Goal: Information Seeking & Learning: Learn about a topic

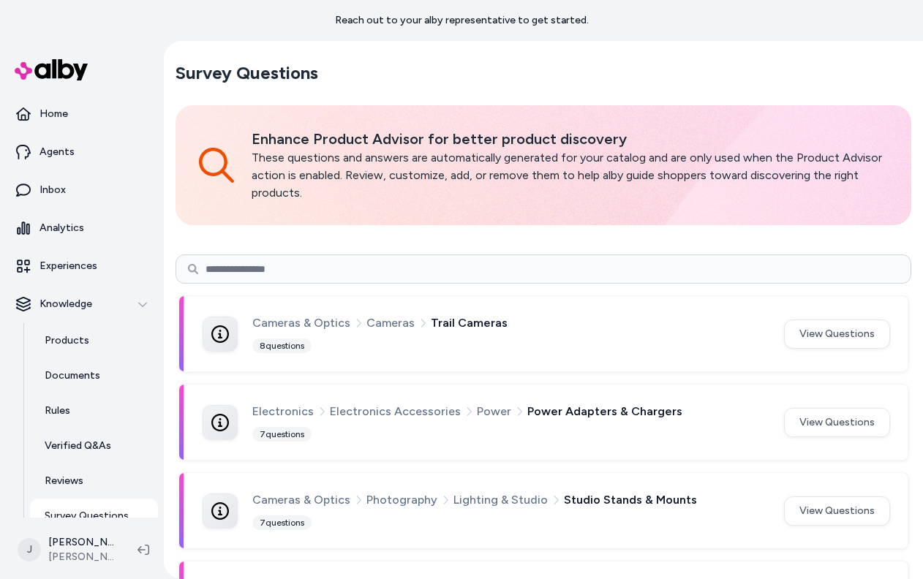
scroll to position [3103, 0]
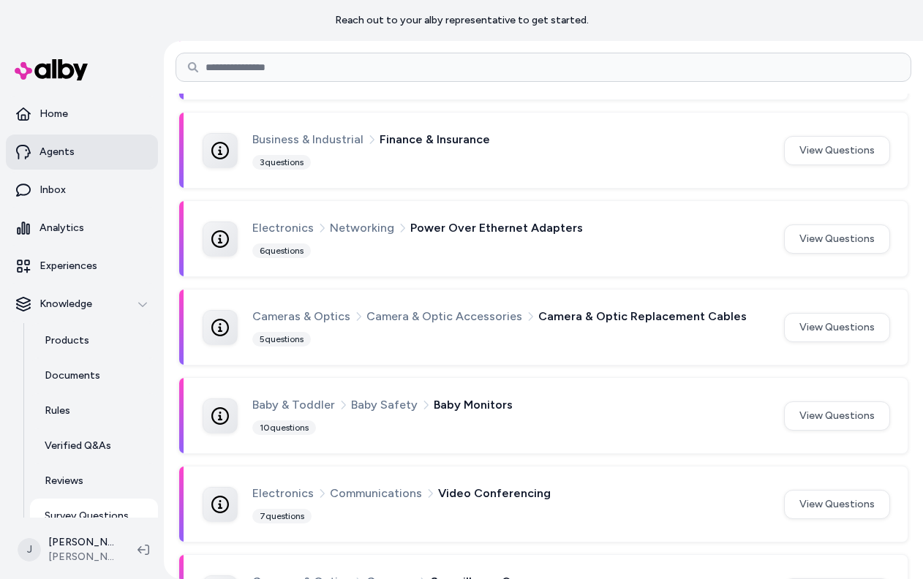
click at [48, 158] on p "Agents" at bounding box center [56, 152] width 35 height 15
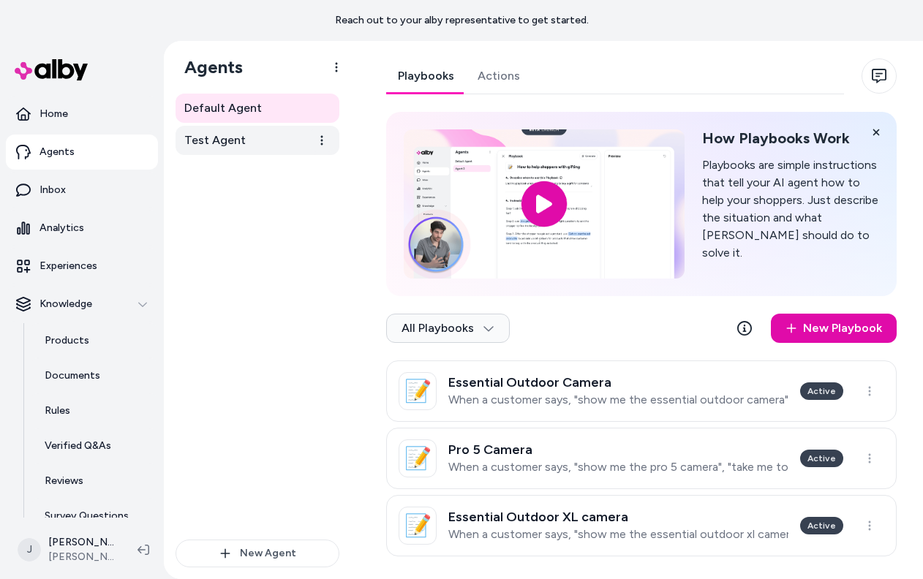
click at [200, 146] on span "Test Agent" at bounding box center [214, 141] width 61 height 18
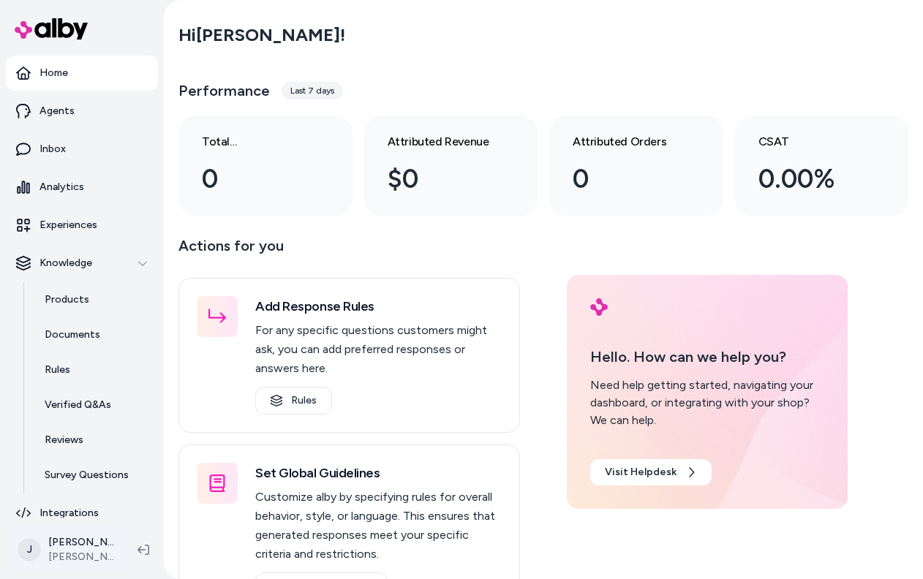
click at [86, 552] on html "Home Agents Inbox Analytics Experiences Knowledge Products Documents Rules Veri…" at bounding box center [461, 289] width 923 height 579
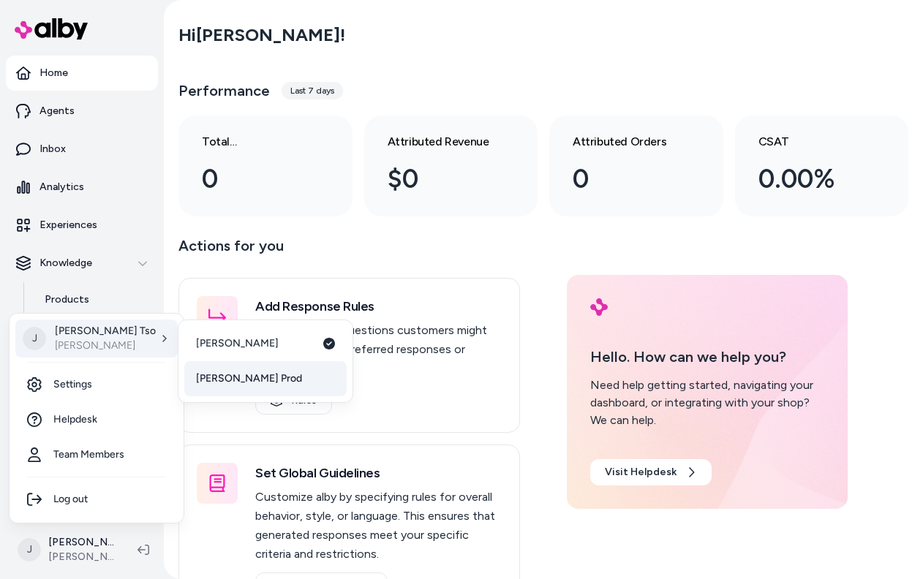
click at [220, 379] on span "Arlo Prod" at bounding box center [249, 379] width 106 height 15
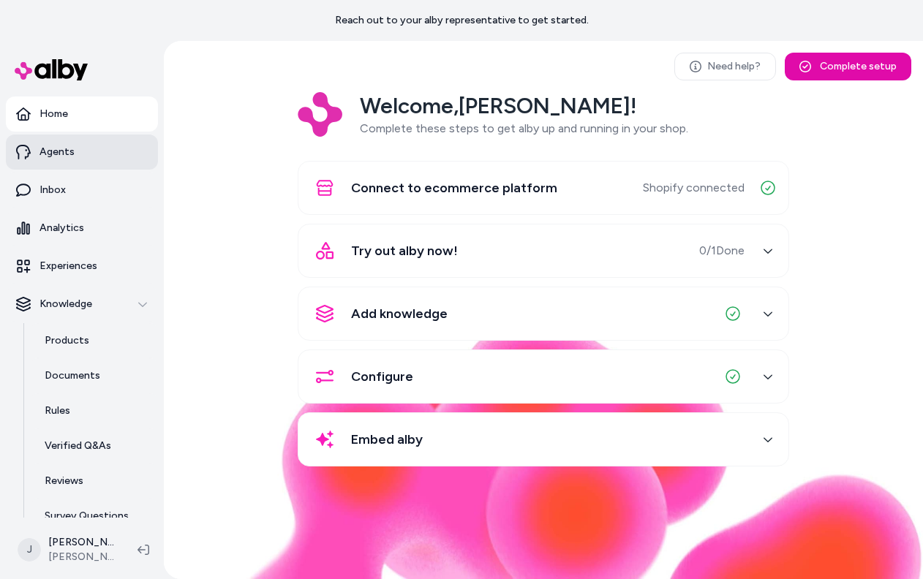
click at [74, 152] on link "Agents" at bounding box center [82, 152] width 152 height 35
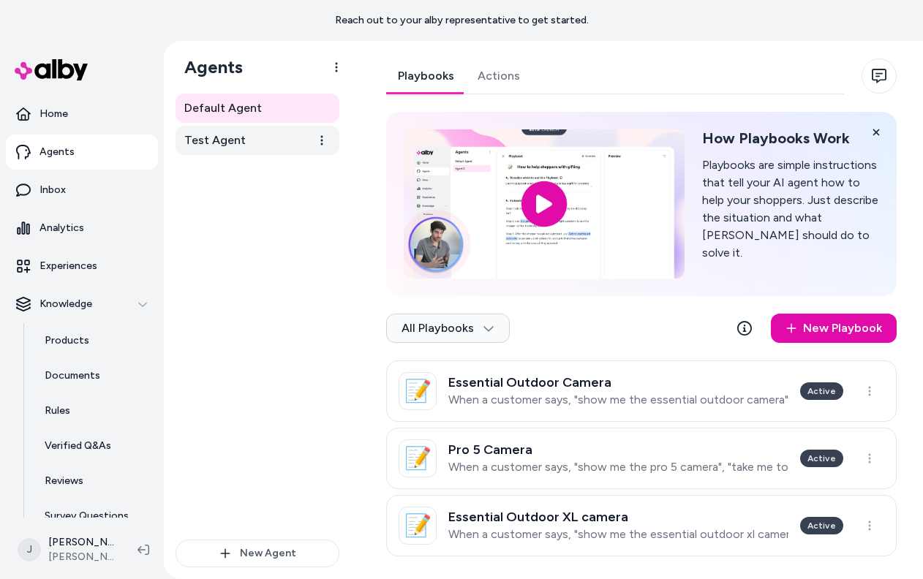
click at [232, 141] on span "Test Agent" at bounding box center [214, 141] width 61 height 18
click at [238, 146] on span "Test Agent" at bounding box center [214, 141] width 61 height 18
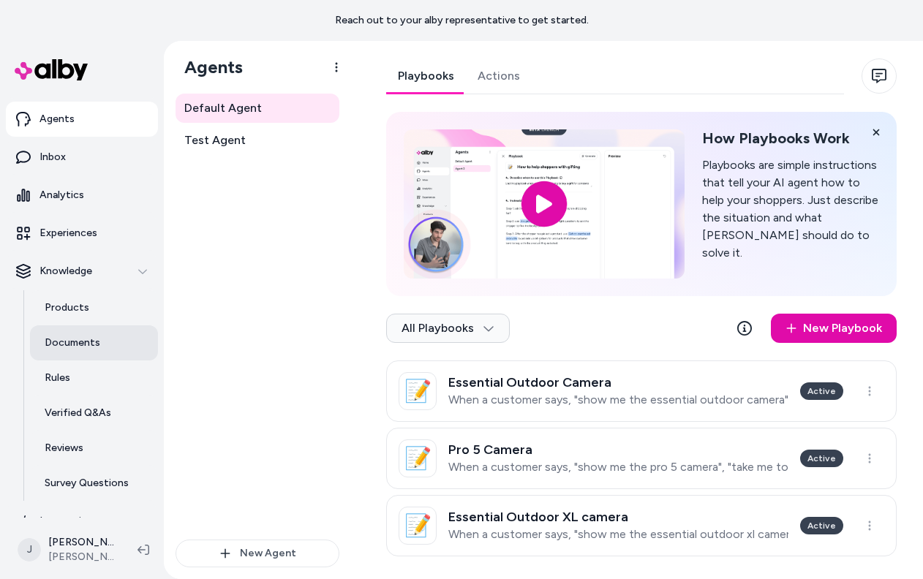
scroll to position [54, 0]
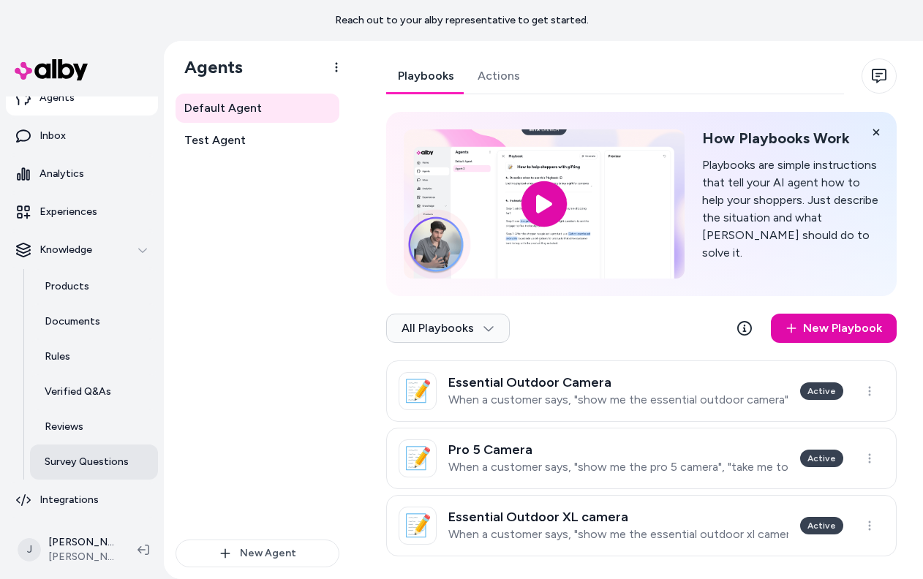
click at [78, 475] on link "Survey Questions" at bounding box center [94, 462] width 128 height 35
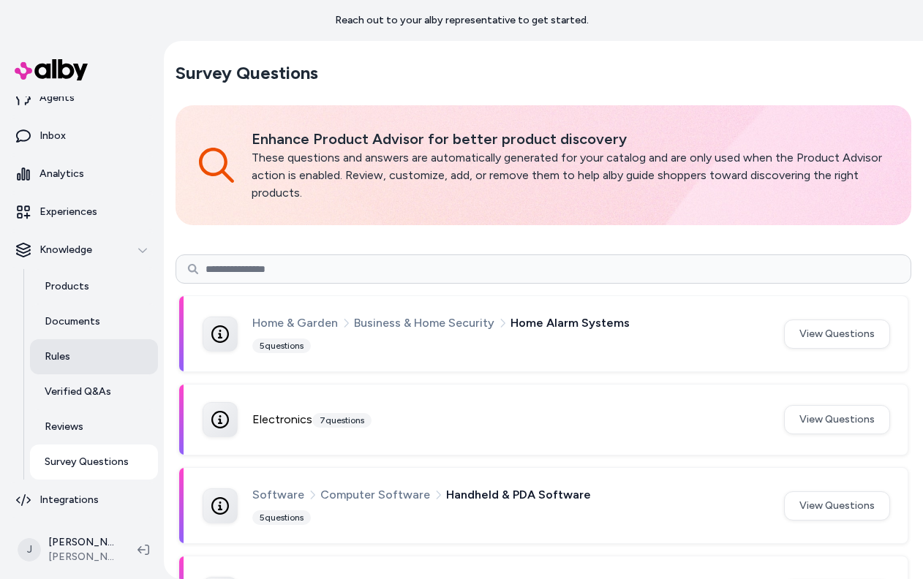
click at [55, 358] on p "Rules" at bounding box center [58, 357] width 26 height 15
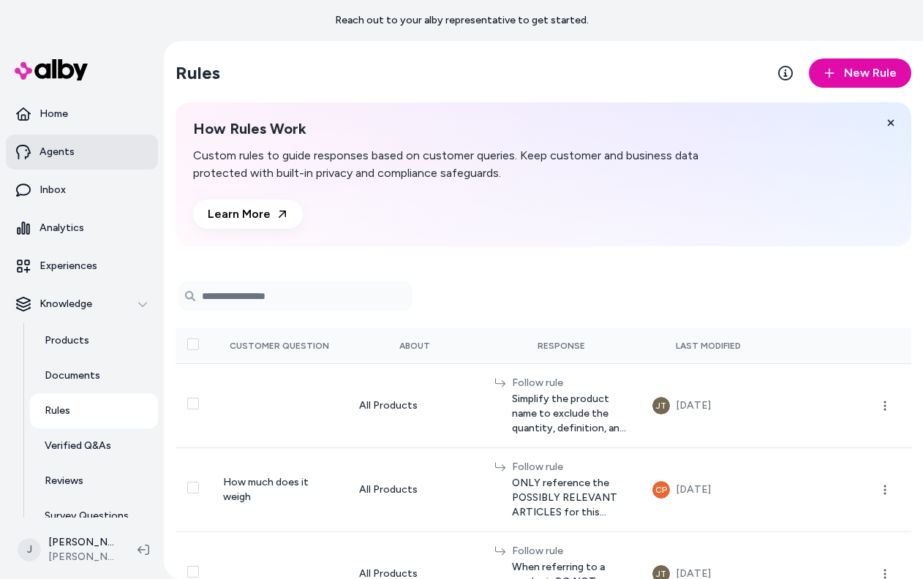
click at [58, 160] on link "Agents" at bounding box center [82, 152] width 152 height 35
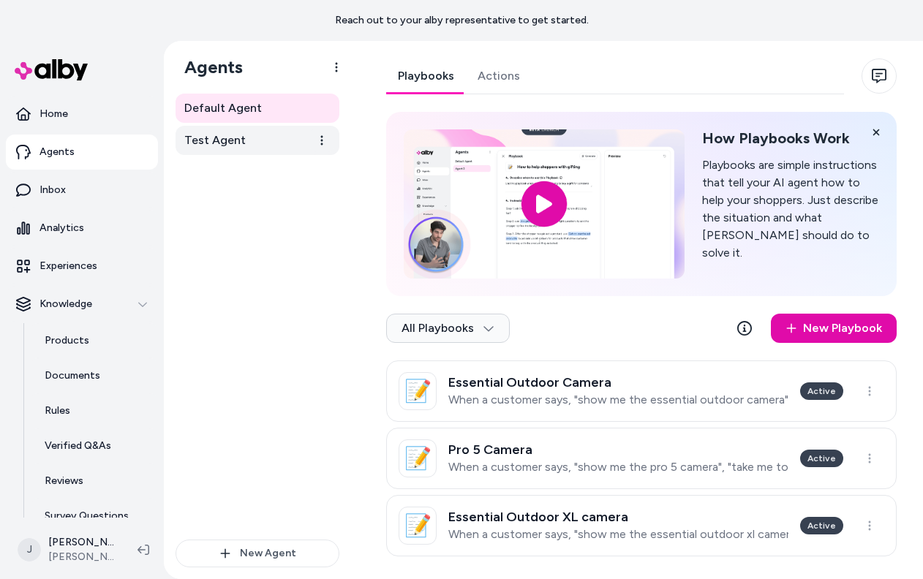
click at [240, 129] on link "Test Agent" at bounding box center [258, 140] width 164 height 29
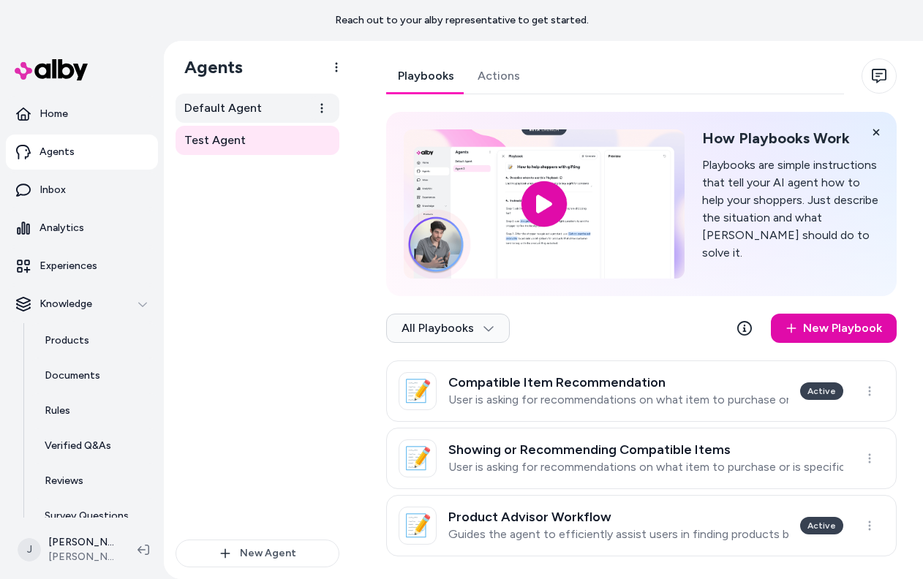
click at [213, 103] on span "Default Agent" at bounding box center [223, 108] width 78 height 18
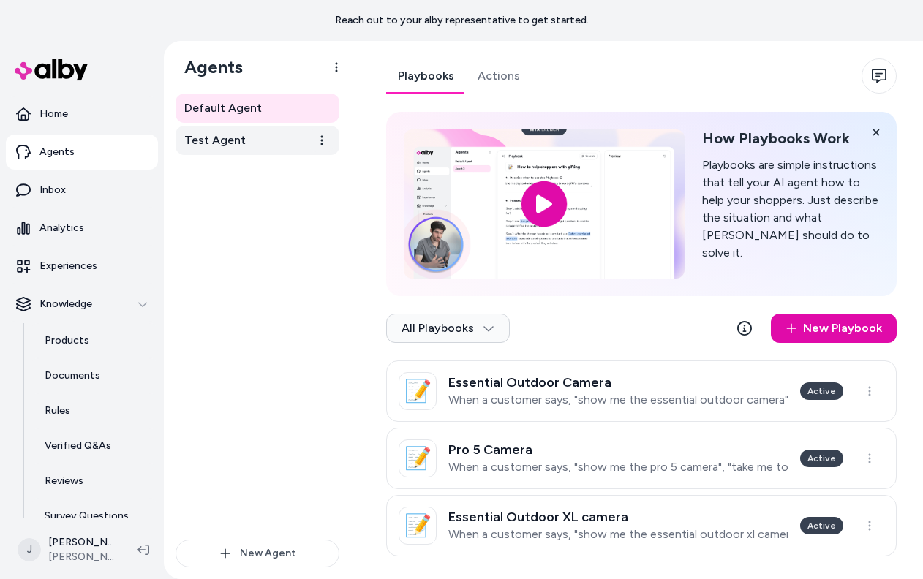
click at [221, 137] on span "Test Agent" at bounding box center [214, 141] width 61 height 18
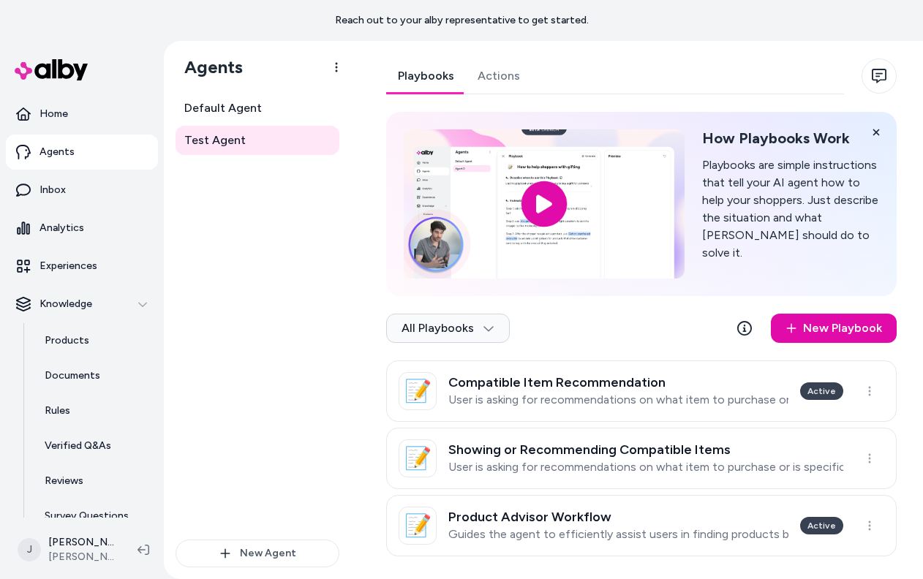
click at [214, 83] on div "Agents" at bounding box center [257, 67] width 187 height 53
click at [214, 95] on link "Default Agent" at bounding box center [258, 108] width 164 height 29
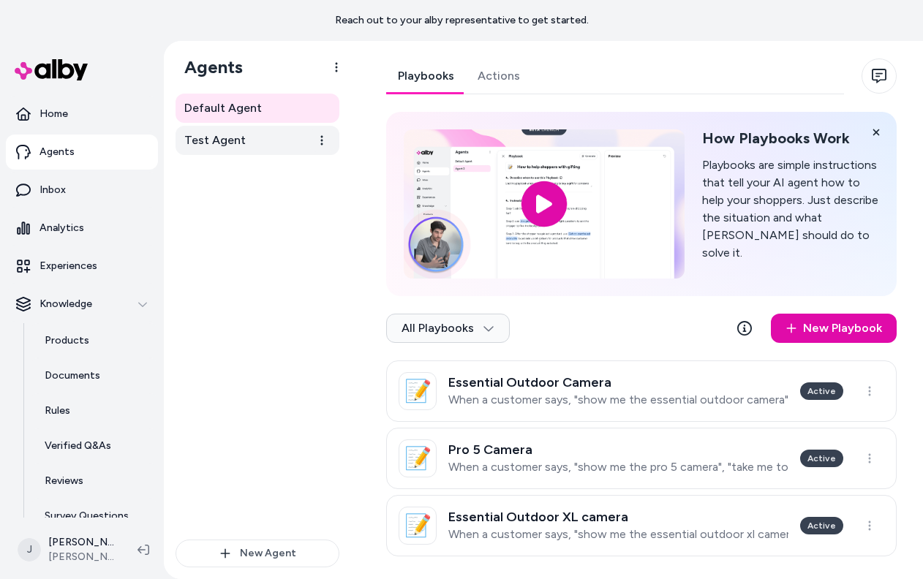
click at [232, 139] on span "Test Agent" at bounding box center [214, 141] width 61 height 18
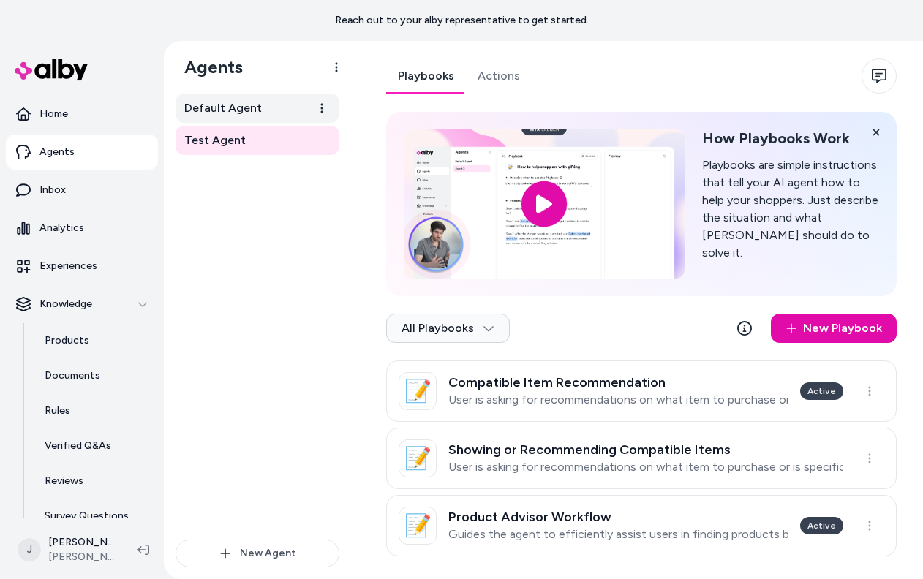
click at [222, 113] on span "Default Agent" at bounding box center [223, 108] width 78 height 18
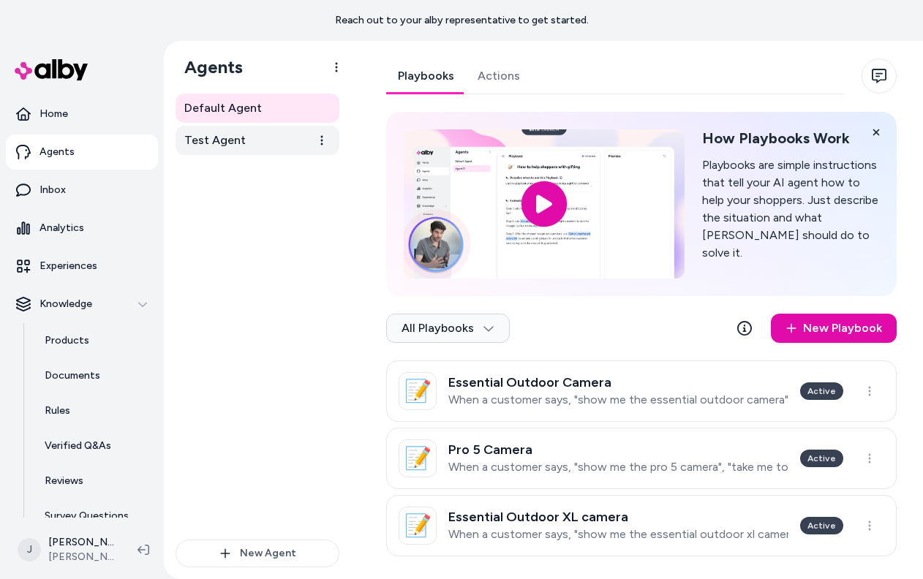
click at [251, 147] on link "Test Agent" at bounding box center [258, 140] width 164 height 29
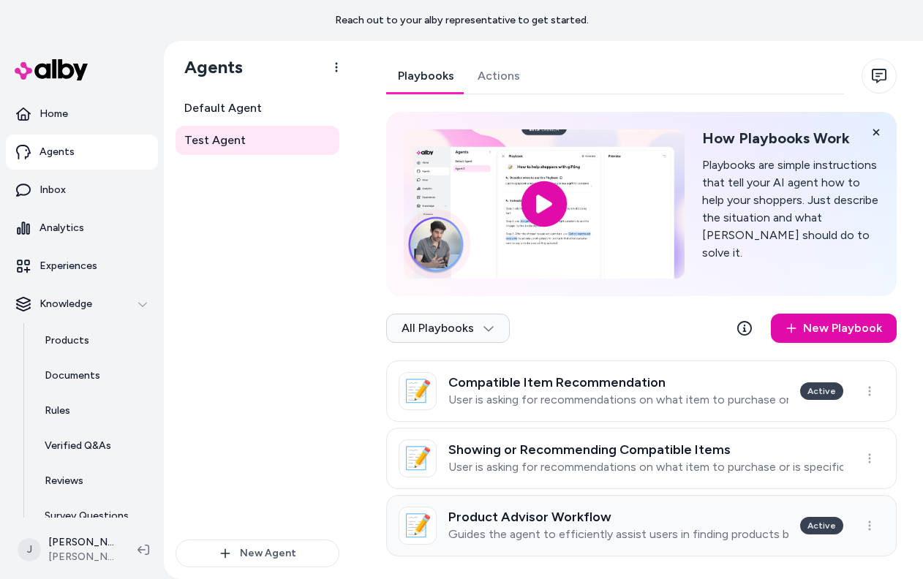
click at [528, 519] on h3 "Product Advisor Workflow" at bounding box center [618, 517] width 340 height 15
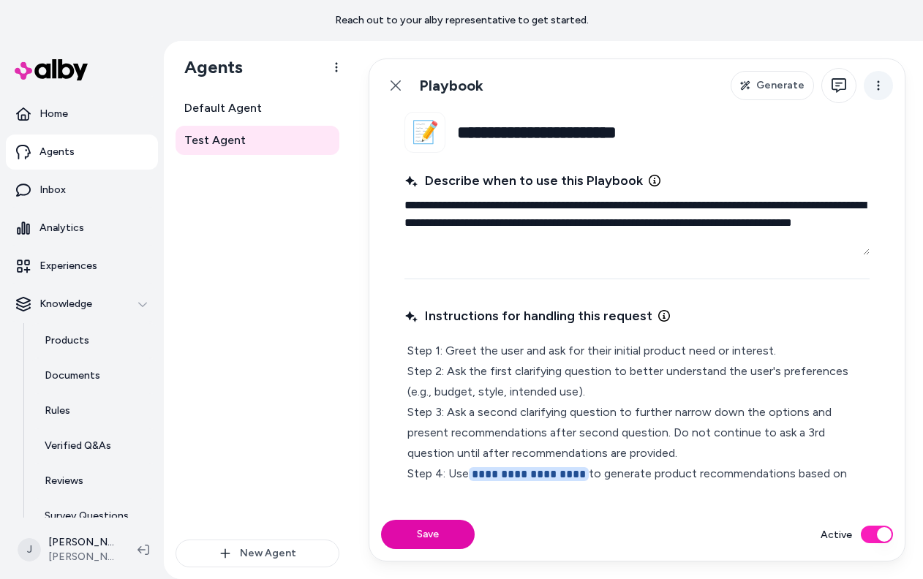
click at [885, 78] on html "**********" at bounding box center [461, 289] width 923 height 579
click at [831, 279] on html "**********" at bounding box center [461, 289] width 923 height 579
click at [870, 252] on fieldset "**********" at bounding box center [636, 310] width 535 height 396
click at [866, 251] on textarea "**********" at bounding box center [636, 223] width 465 height 64
drag, startPoint x: 866, startPoint y: 251, endPoint x: 831, endPoint y: 252, distance: 34.4
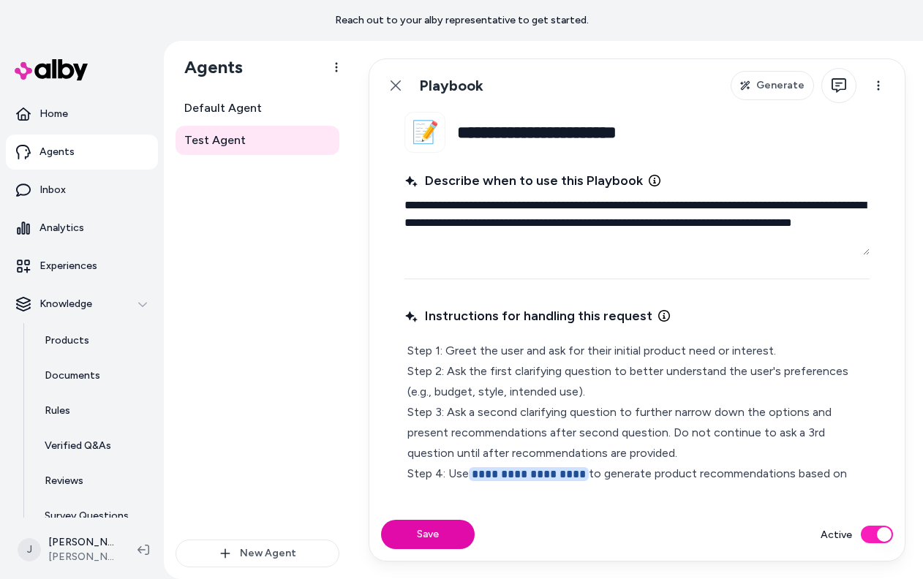
click at [831, 252] on textarea "**********" at bounding box center [636, 223] width 465 height 64
click at [758, 86] on button "Generate" at bounding box center [772, 85] width 83 height 29
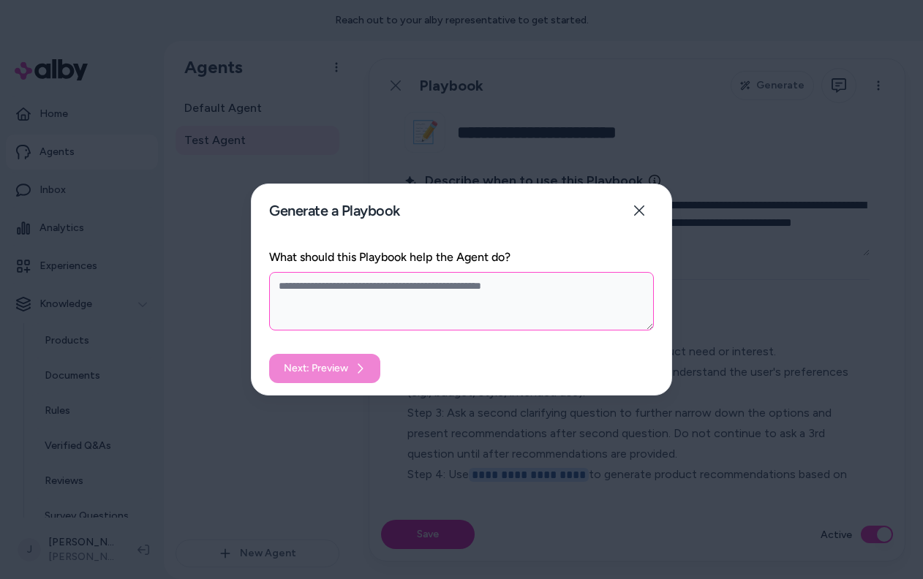
click at [536, 290] on textarea "What should this Playbook help the Agent do?" at bounding box center [461, 301] width 385 height 59
type textarea "*"
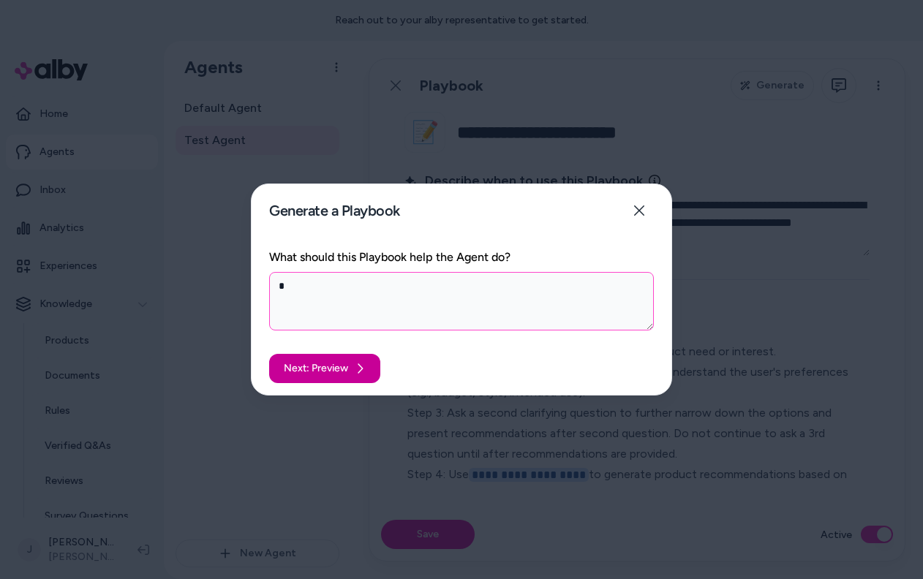
type textarea "*"
click at [328, 371] on button "Next: Preview" at bounding box center [324, 368] width 111 height 29
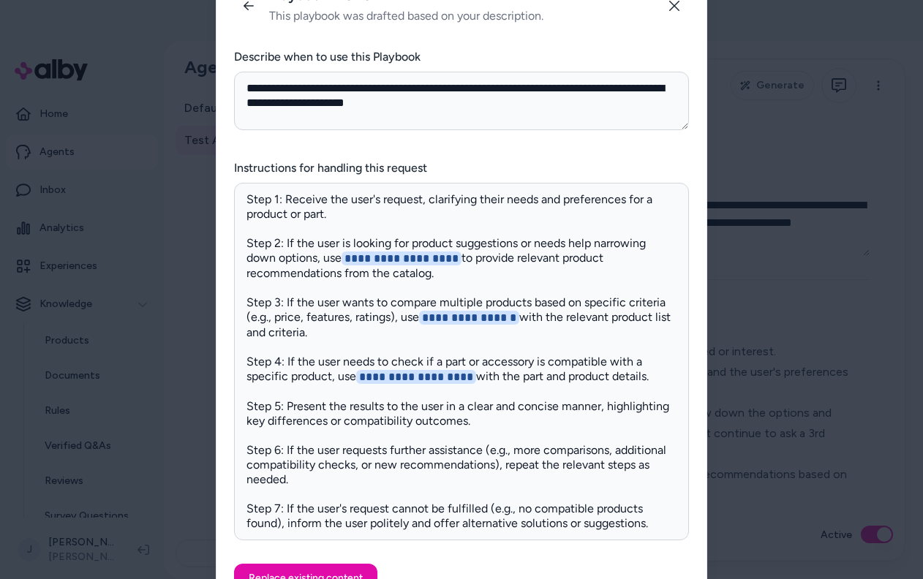
click at [519, 373] on p "**********" at bounding box center [461, 361] width 430 height 339
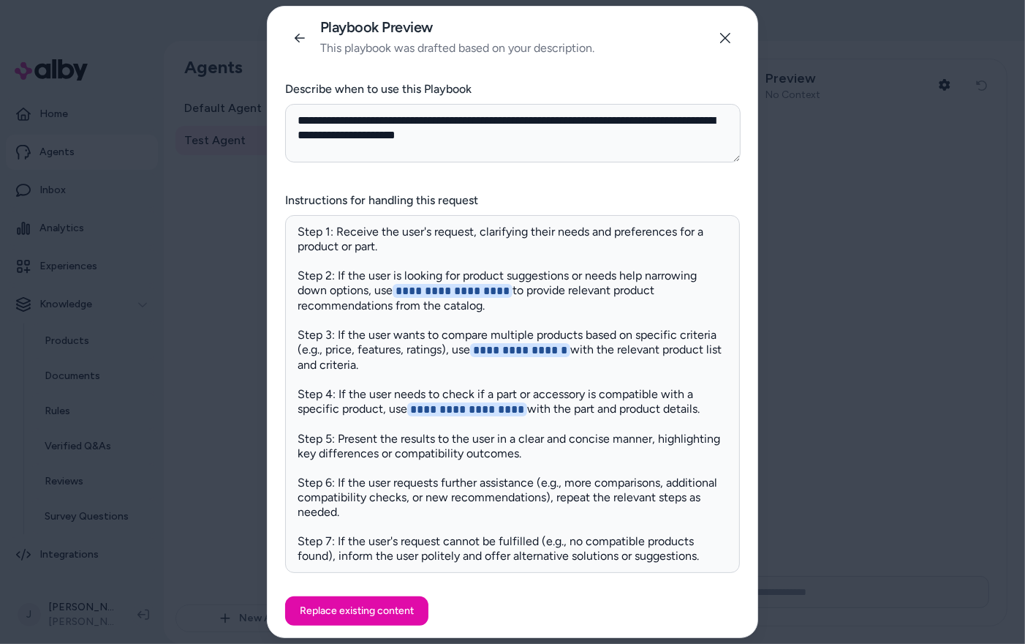
click at [549, 247] on p "**********" at bounding box center [513, 394] width 430 height 339
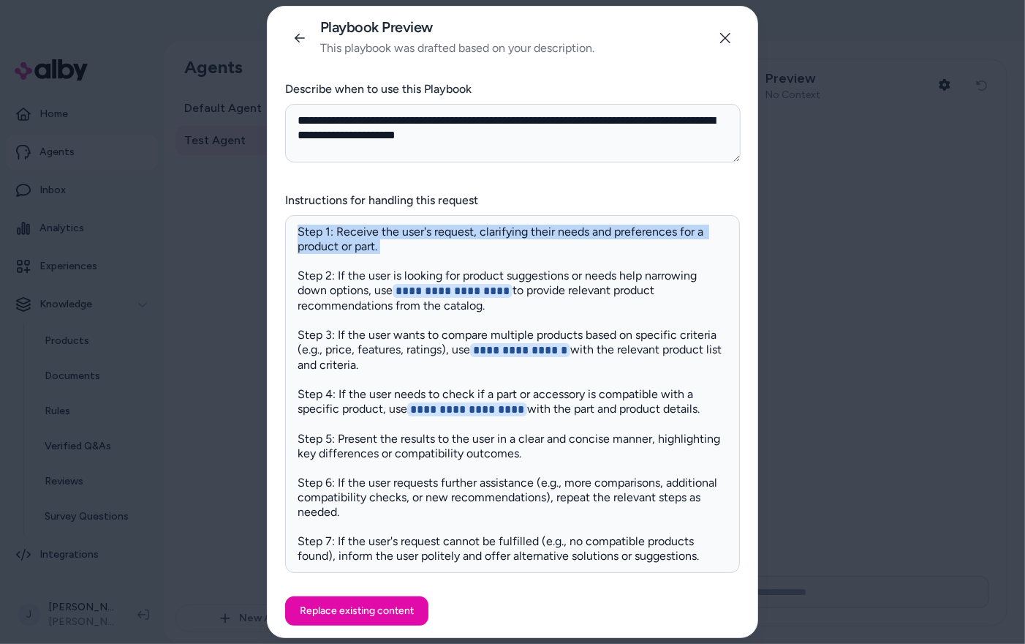
click at [549, 247] on p "**********" at bounding box center [513, 394] width 430 height 339
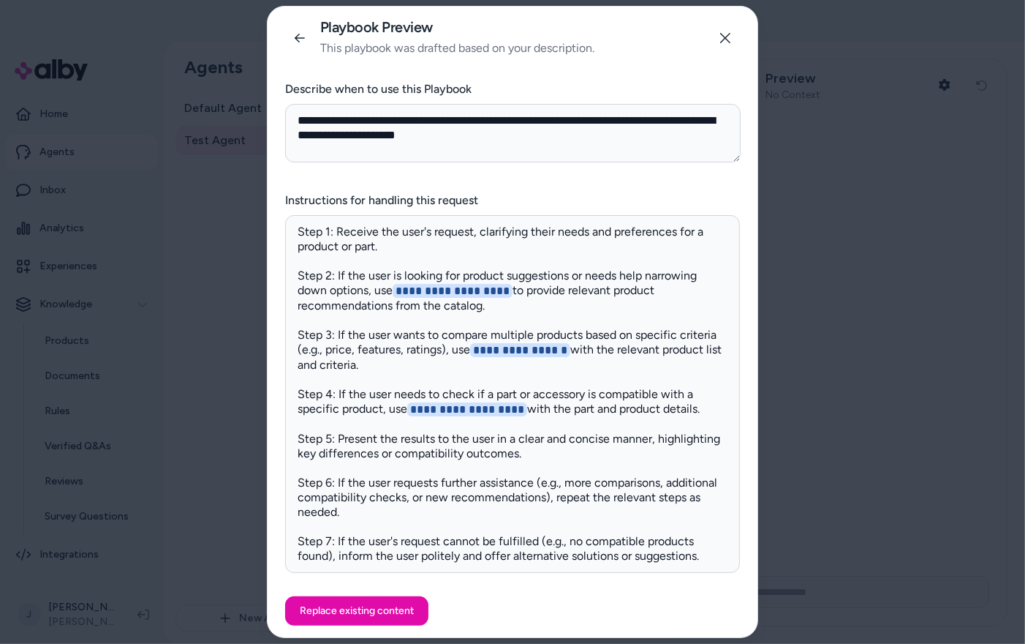
click at [410, 240] on p "**********" at bounding box center [513, 394] width 430 height 339
click at [383, 288] on p "**********" at bounding box center [513, 394] width 430 height 339
click at [723, 34] on icon "button" at bounding box center [726, 38] width 12 height 12
type textarea "*"
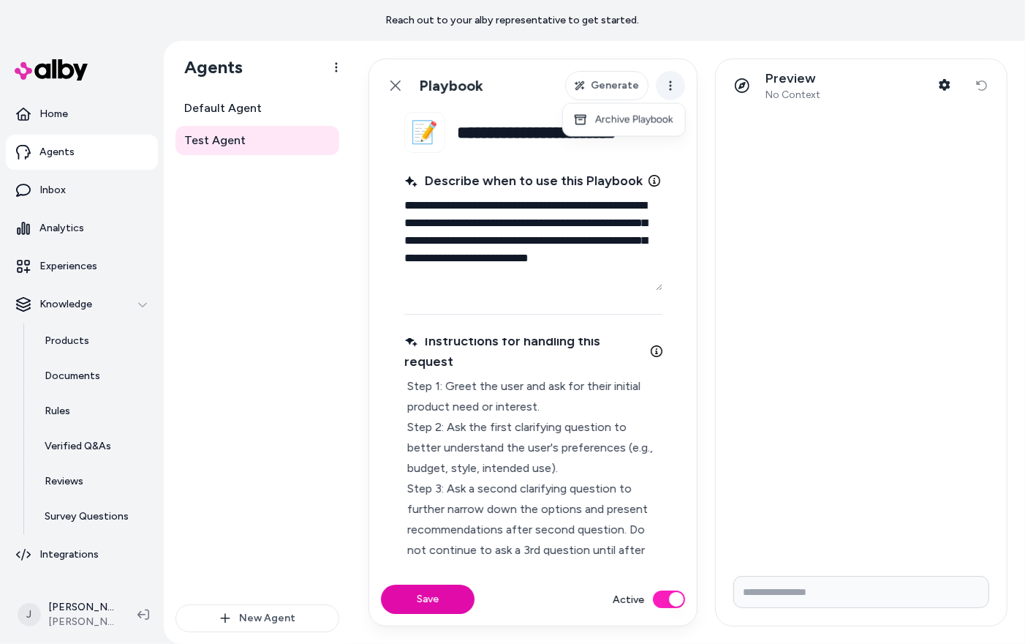
click at [679, 82] on html "**********" at bounding box center [512, 322] width 1025 height 644
click at [679, 83] on html "**********" at bounding box center [512, 322] width 1025 height 644
click at [388, 80] on link "Back" at bounding box center [395, 85] width 29 height 29
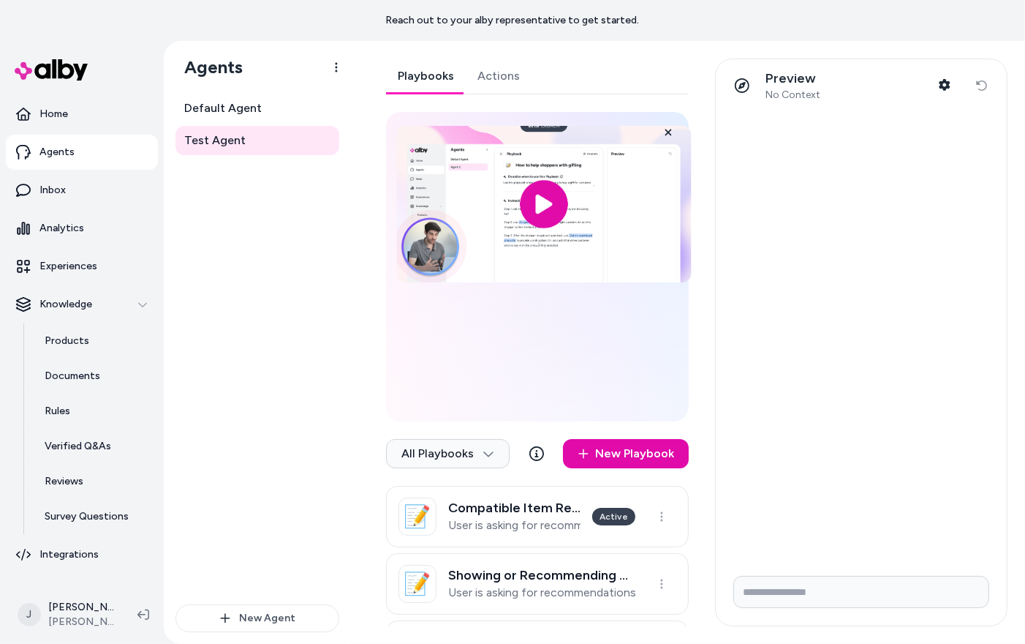
click at [545, 205] on input "image" at bounding box center [543, 204] width 295 height 156
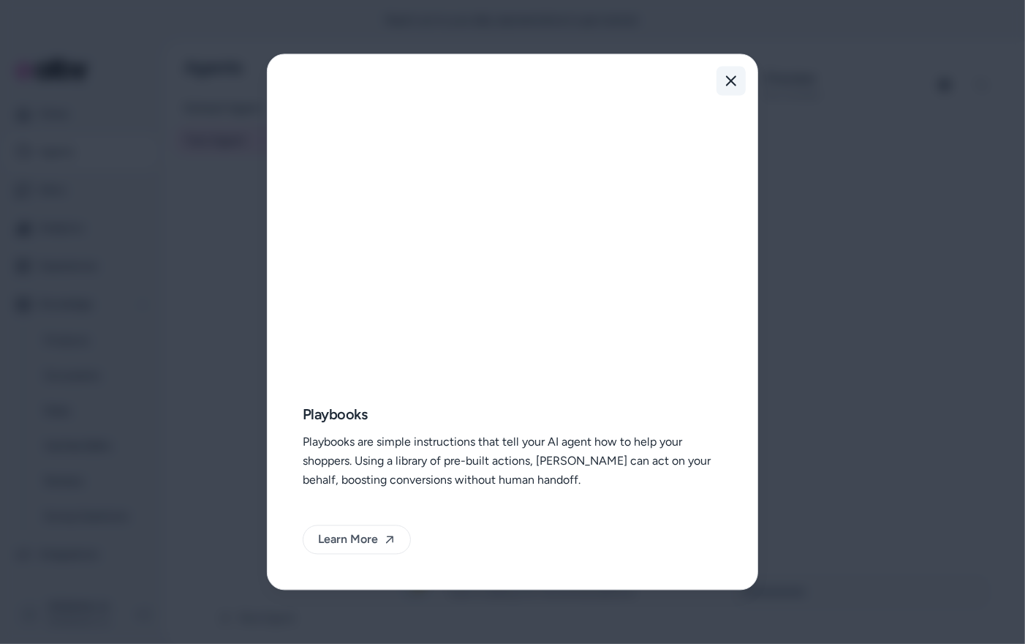
click at [729, 75] on icon "button" at bounding box center [731, 81] width 12 height 12
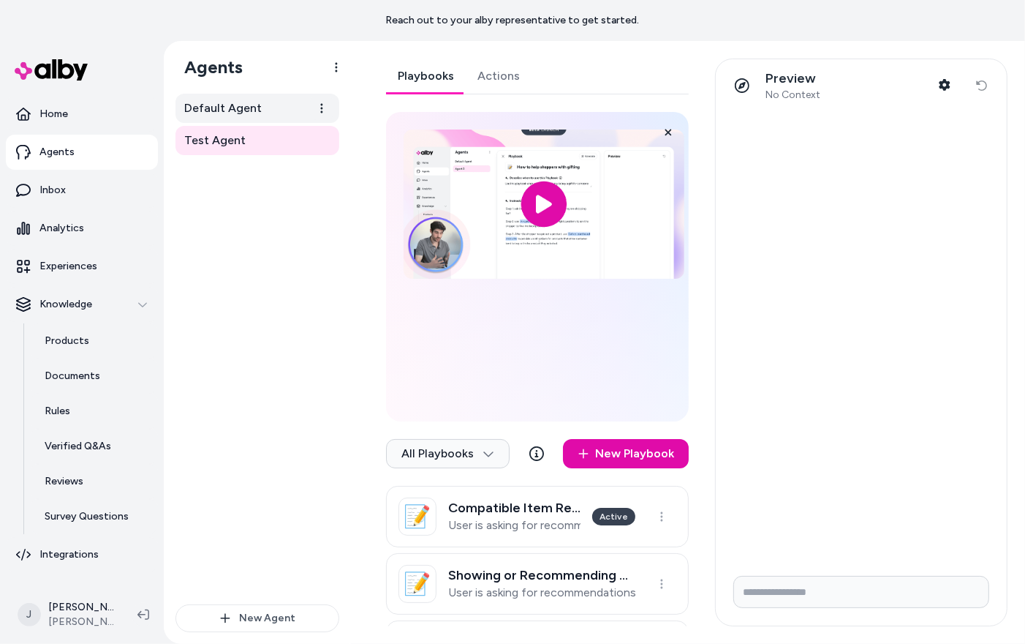
click at [275, 97] on link "Default Agent" at bounding box center [258, 108] width 164 height 29
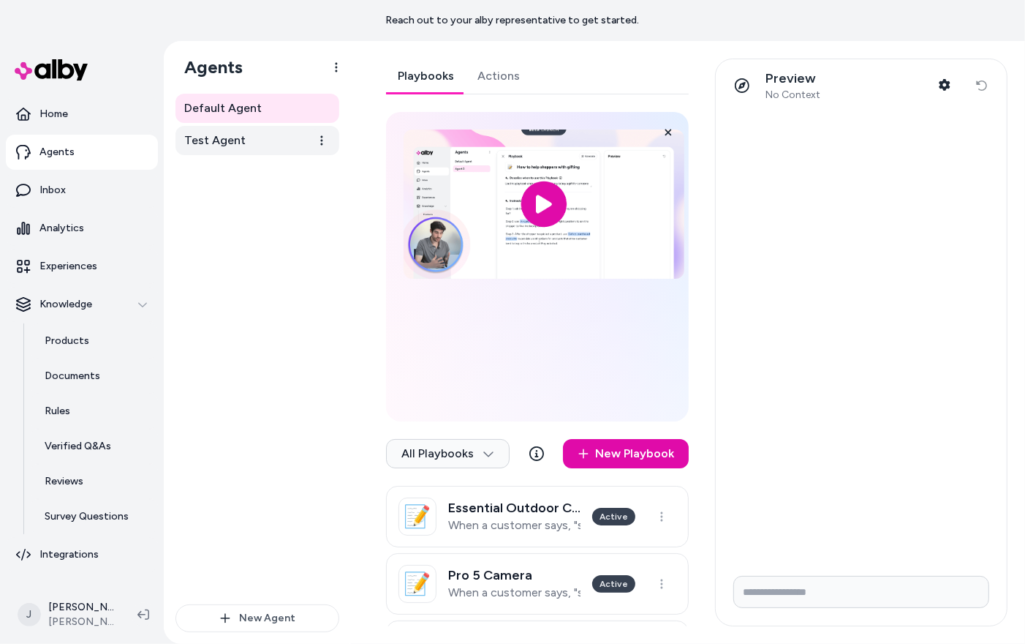
click at [257, 145] on link "Test Agent" at bounding box center [258, 140] width 164 height 29
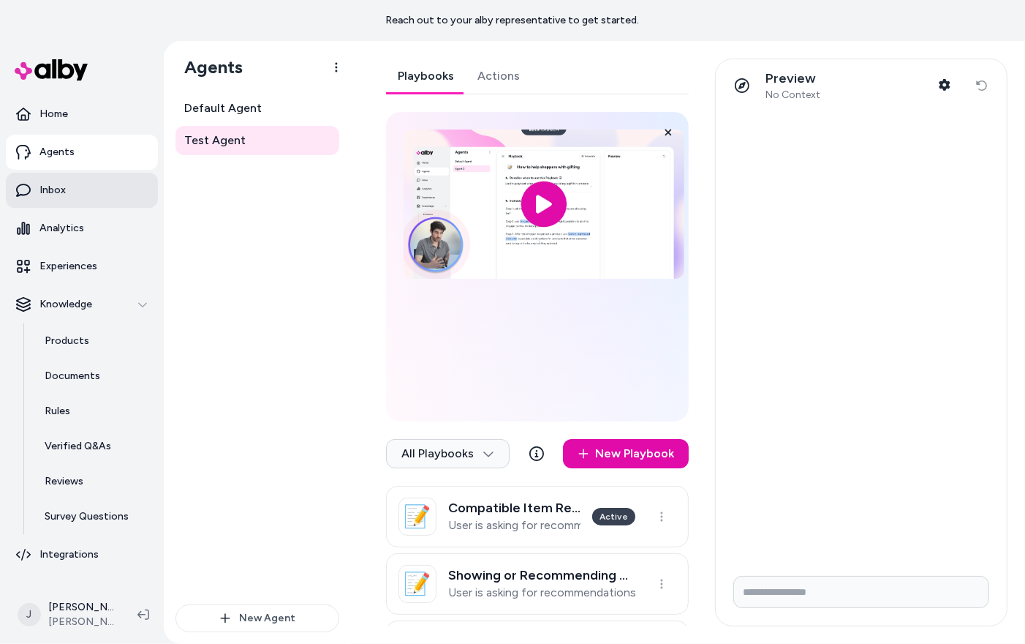
click at [62, 192] on p "Inbox" at bounding box center [52, 190] width 26 height 15
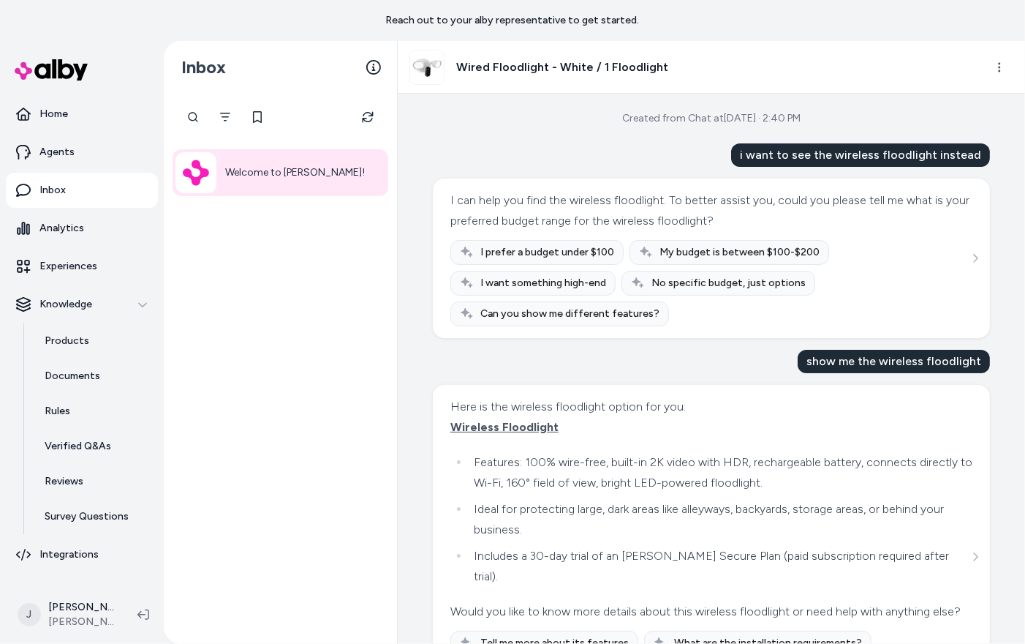
click at [258, 166] on p "Welcome to alby!" at bounding box center [295, 173] width 140 height 18
click at [222, 116] on icon "Filter" at bounding box center [225, 117] width 10 height 9
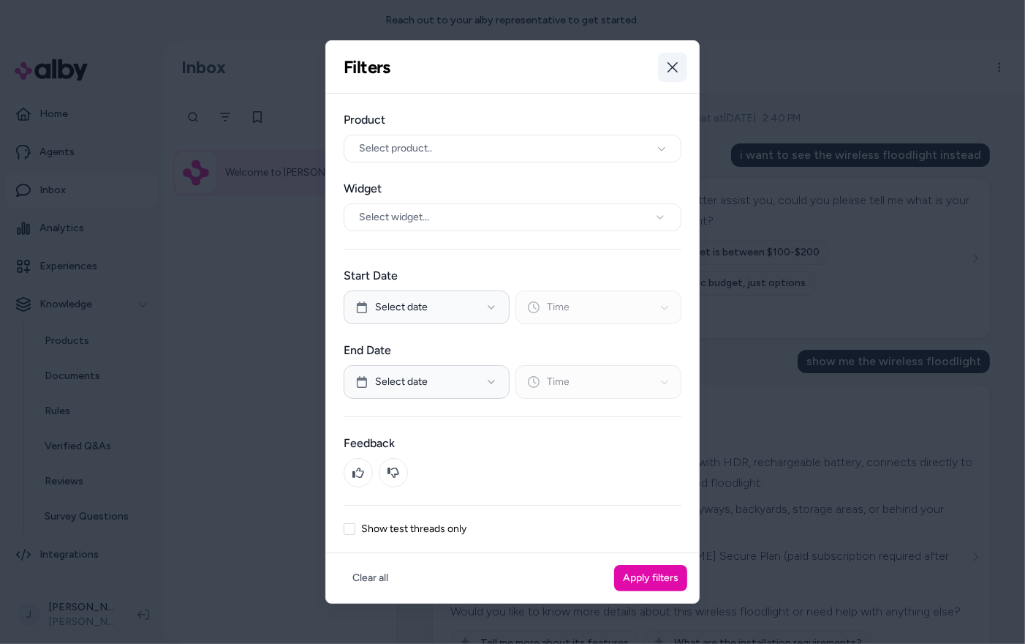
click at [670, 65] on icon "button" at bounding box center [673, 67] width 10 height 10
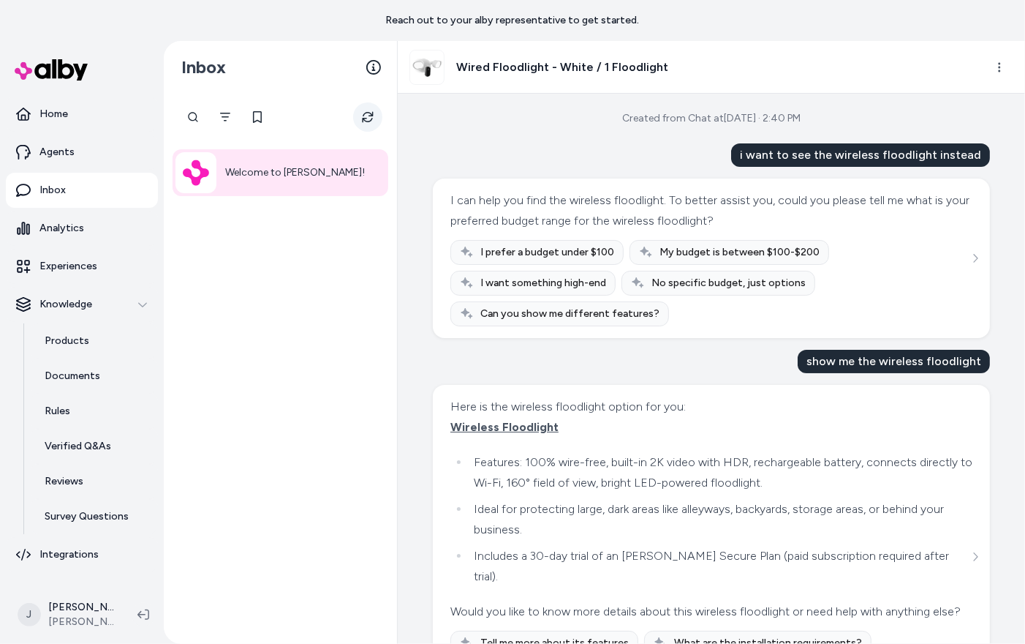
click at [365, 112] on icon "Refresh" at bounding box center [368, 117] width 12 height 12
click at [376, 64] on icon at bounding box center [373, 67] width 15 height 15
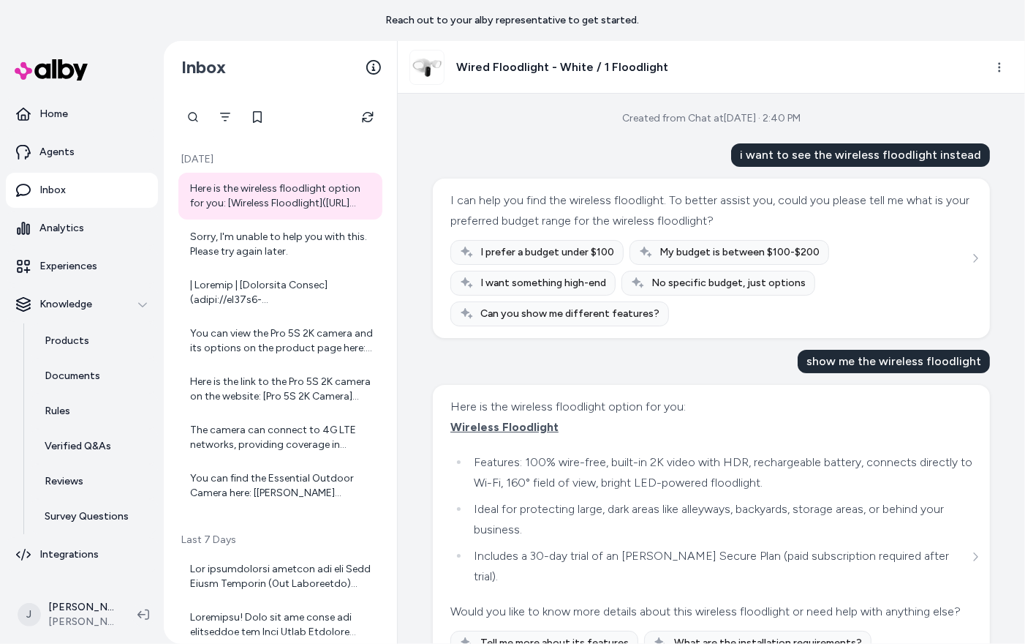
scroll to position [98, 0]
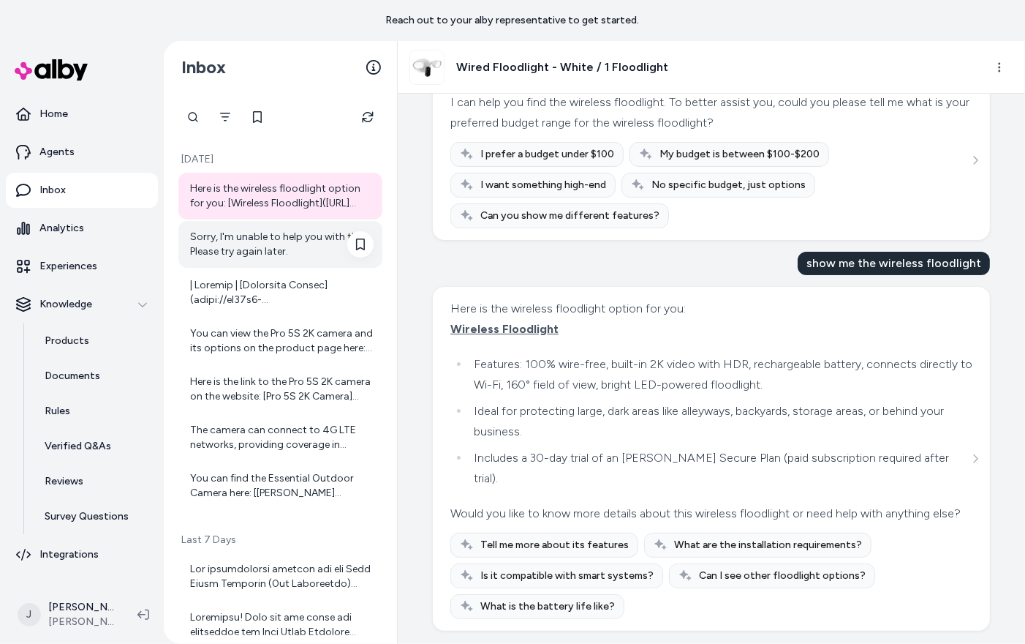
click at [212, 238] on div "Sorry, I'm unable to help you with this. Please try again later." at bounding box center [282, 244] width 184 height 29
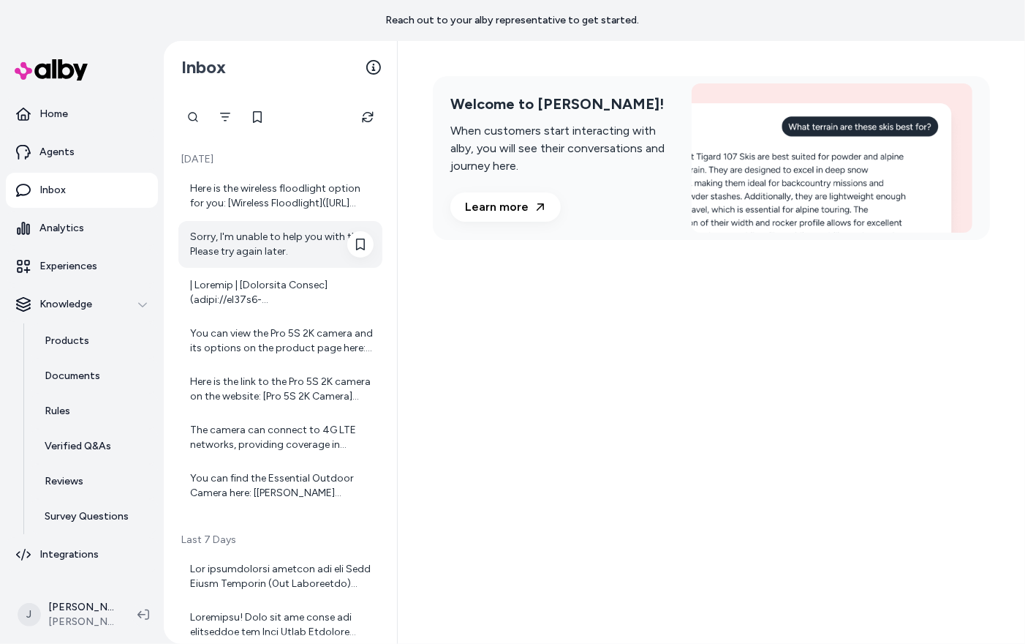
click at [267, 257] on div "Sorry, I'm unable to help you with this. Please try again later." at bounding box center [282, 244] width 184 height 29
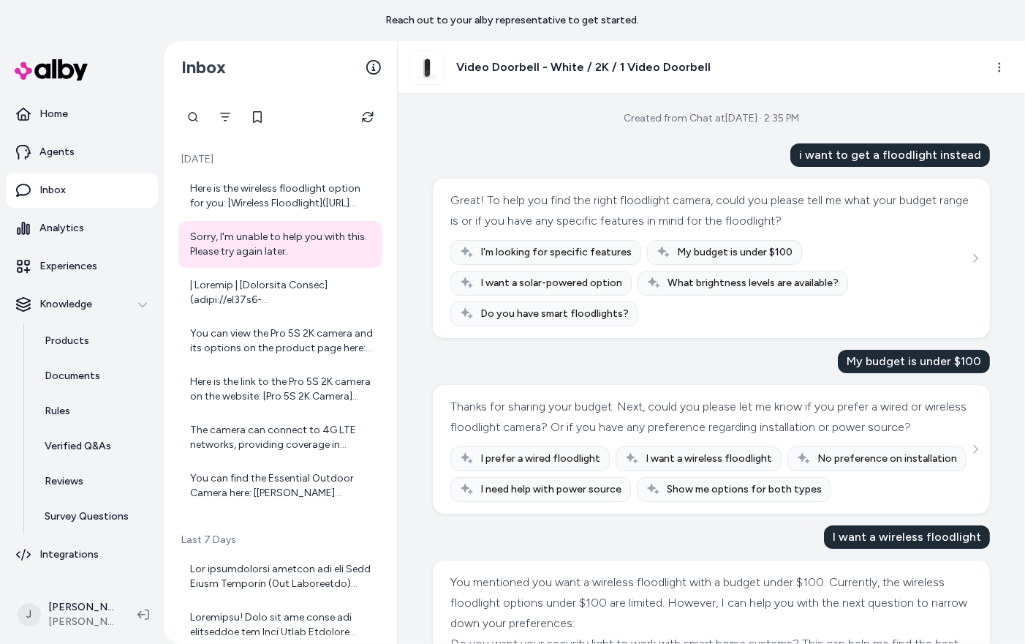
scroll to position [353, 0]
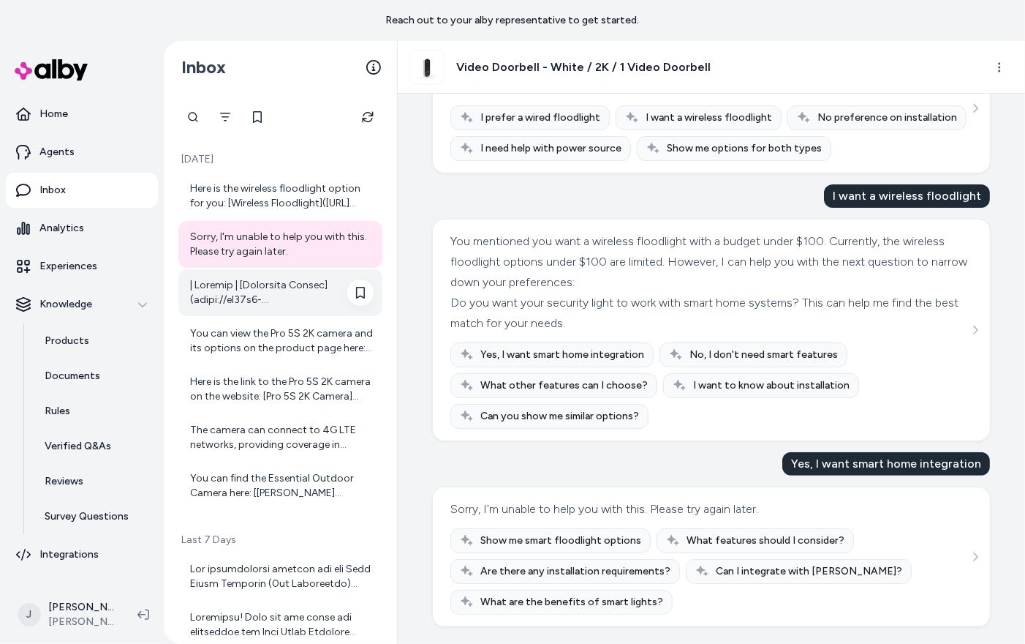
click at [219, 303] on div at bounding box center [282, 292] width 184 height 29
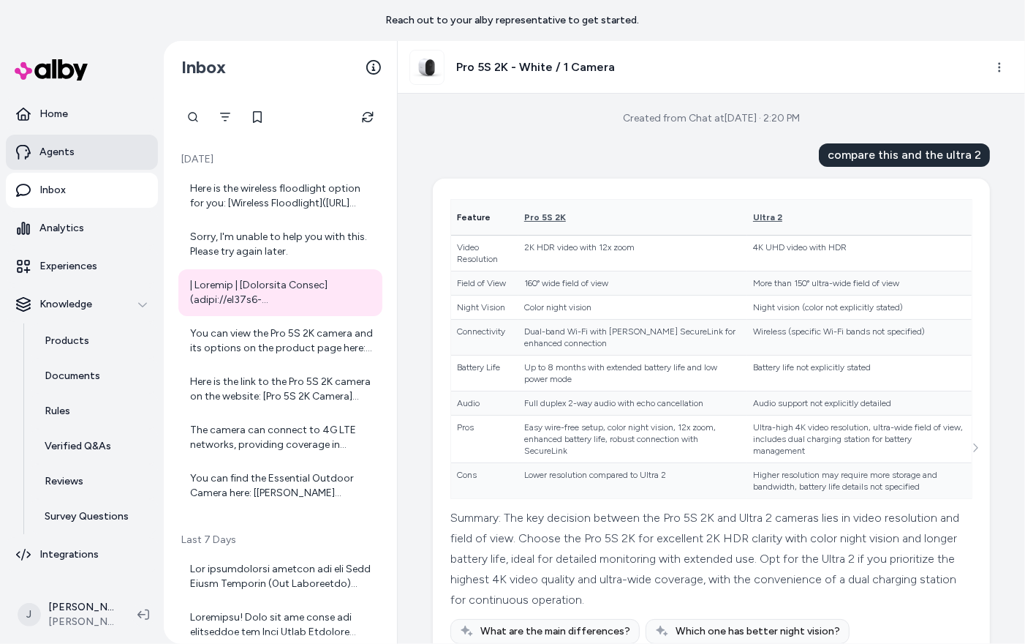
click at [57, 151] on p "Agents" at bounding box center [56, 152] width 35 height 15
click at [94, 151] on link "Agents" at bounding box center [82, 152] width 152 height 35
click at [92, 153] on link "Agents" at bounding box center [82, 152] width 152 height 35
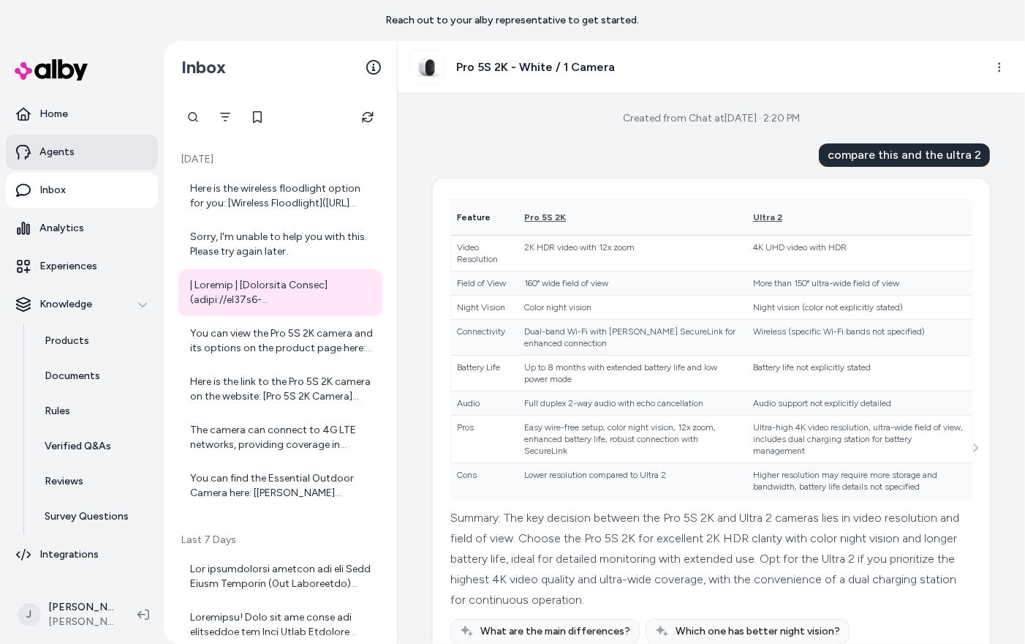
click at [72, 153] on p "Agents" at bounding box center [56, 152] width 35 height 15
click at [75, 243] on link "Analytics" at bounding box center [82, 228] width 152 height 35
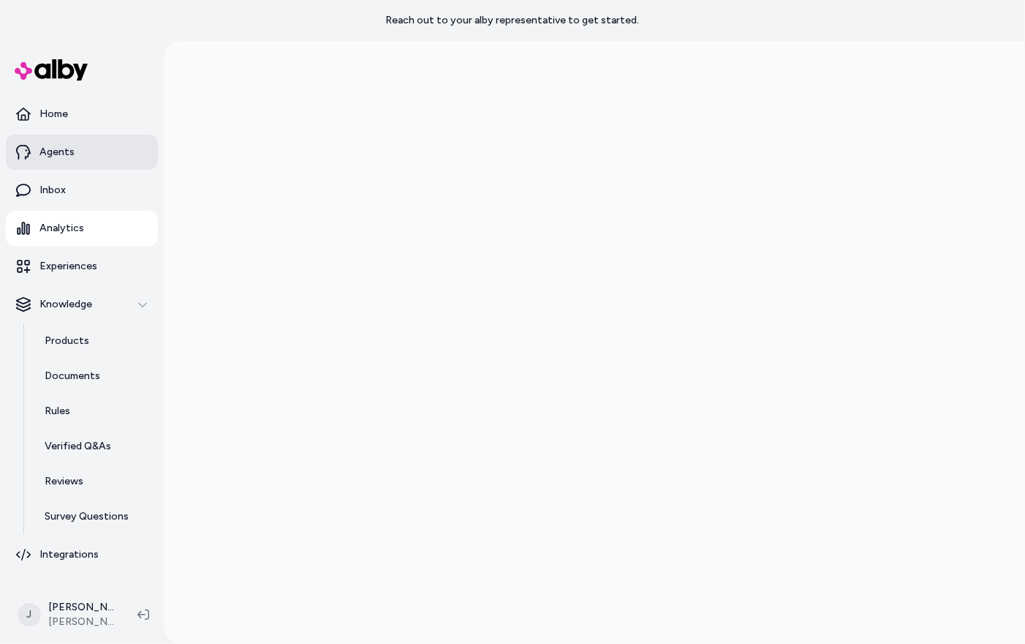
click at [71, 161] on link "Agents" at bounding box center [82, 152] width 152 height 35
click at [69, 169] on link "Agents" at bounding box center [82, 152] width 152 height 35
click at [65, 263] on p "Experiences" at bounding box center [68, 266] width 58 height 15
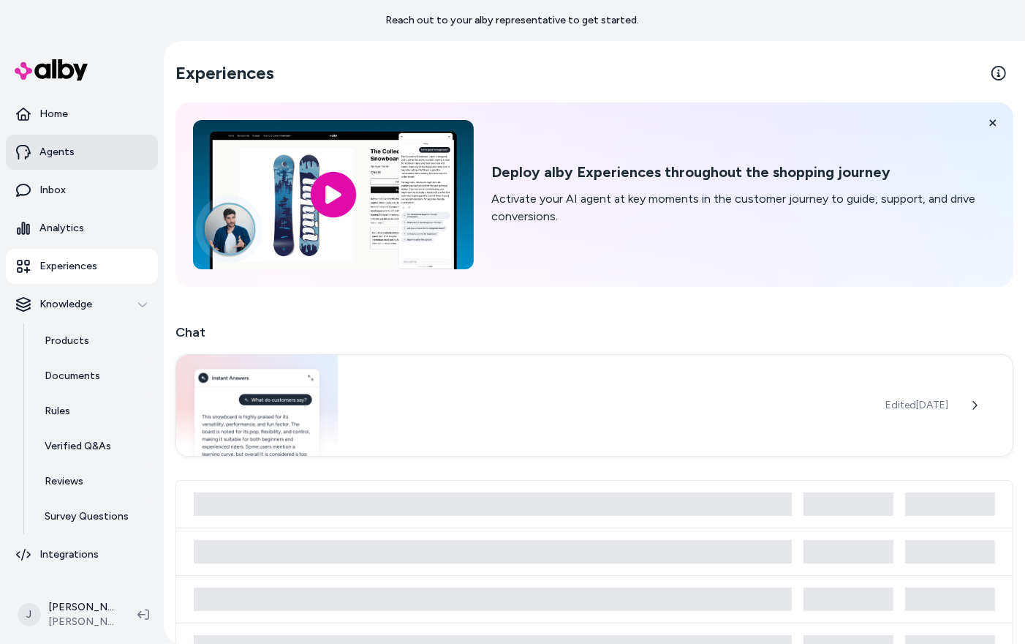
click at [73, 152] on link "Agents" at bounding box center [82, 152] width 152 height 35
click at [71, 156] on p "Agents" at bounding box center [56, 152] width 35 height 15
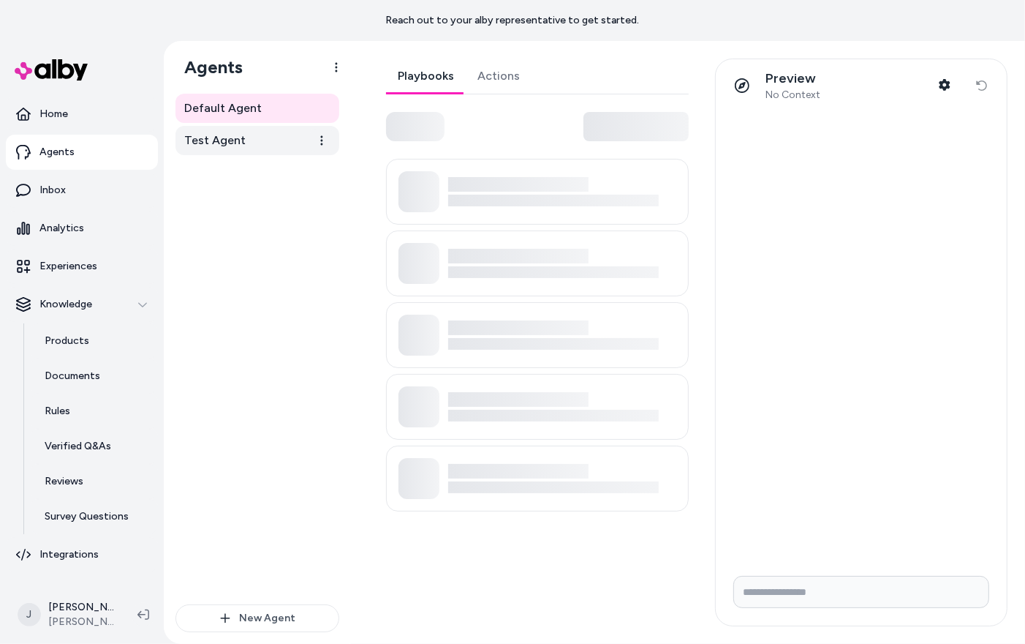
click at [209, 150] on link "Test Agent" at bounding box center [258, 140] width 164 height 29
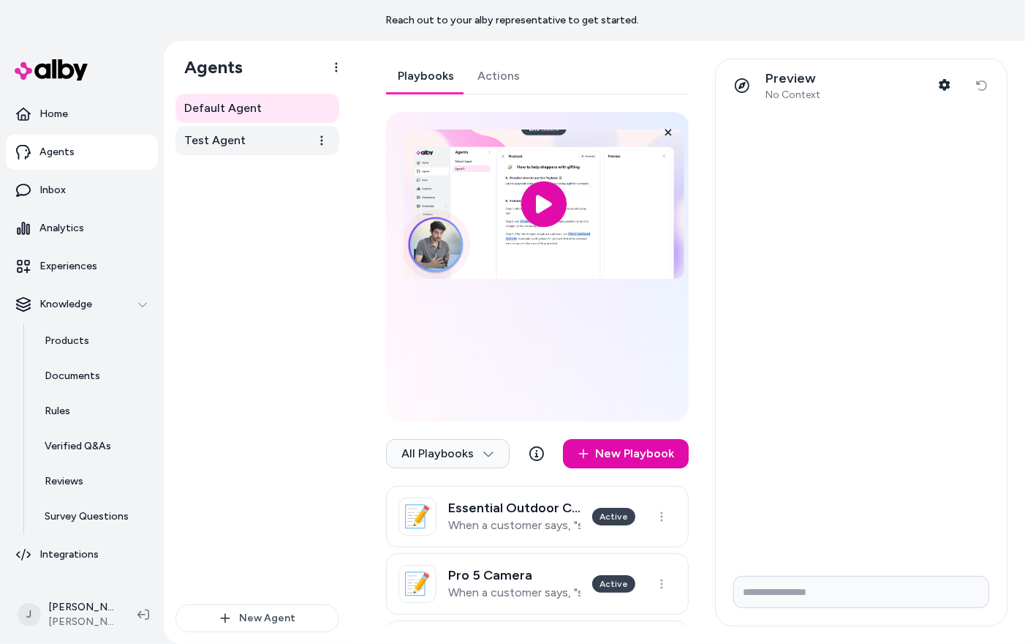
click at [246, 146] on link "Test Agent" at bounding box center [258, 140] width 164 height 29
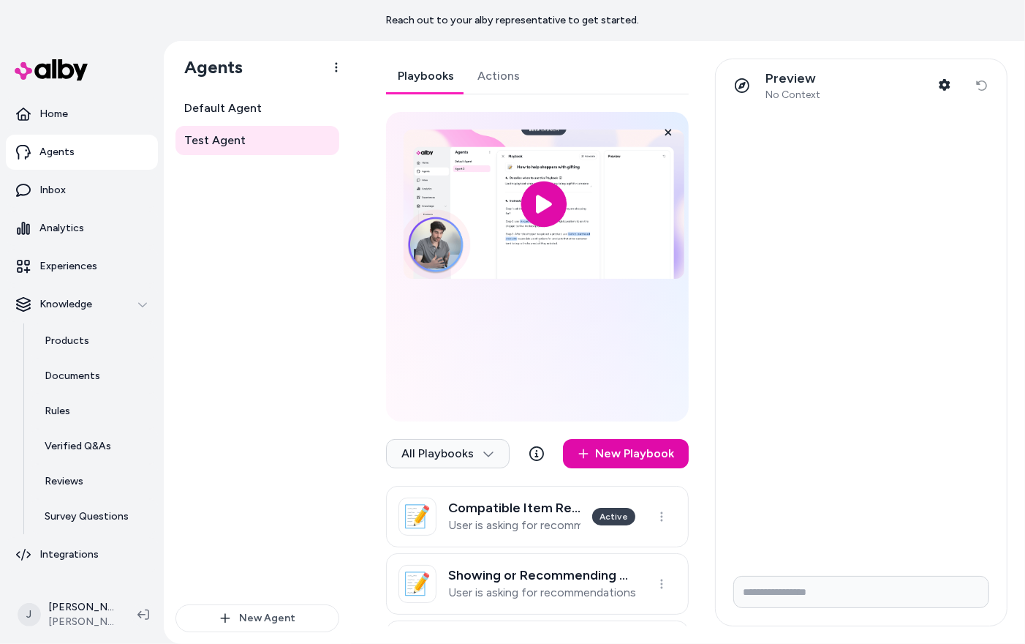
click at [739, 86] on icon at bounding box center [742, 85] width 15 height 15
click at [716, 116] on div at bounding box center [861, 338] width 291 height 452
click at [755, 75] on div at bounding box center [742, 85] width 29 height 29
click at [942, 80] on icon "button" at bounding box center [945, 85] width 12 height 12
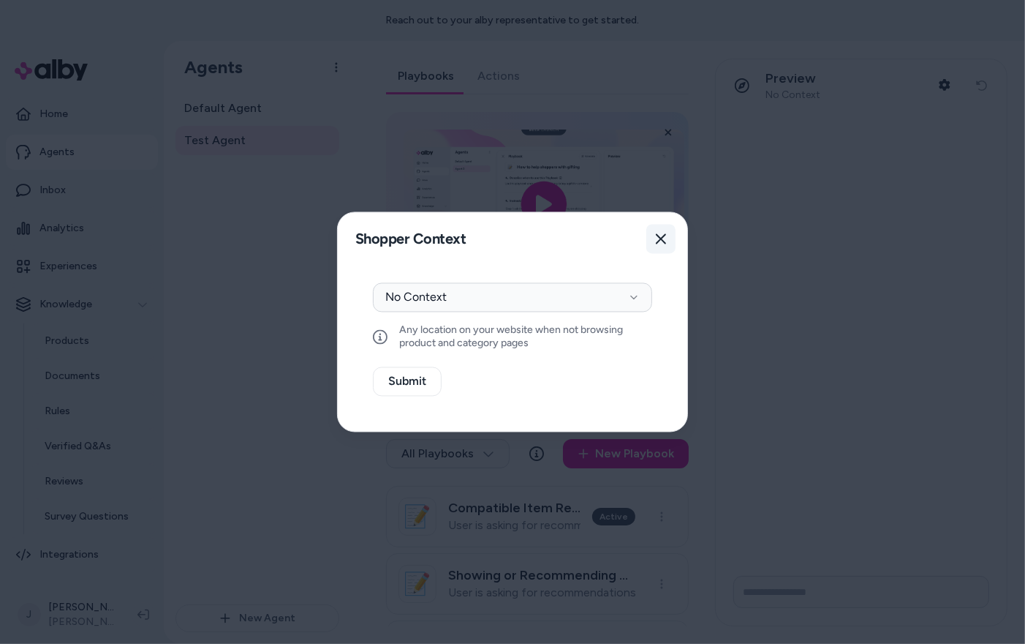
click at [662, 238] on icon "button" at bounding box center [661, 239] width 10 height 10
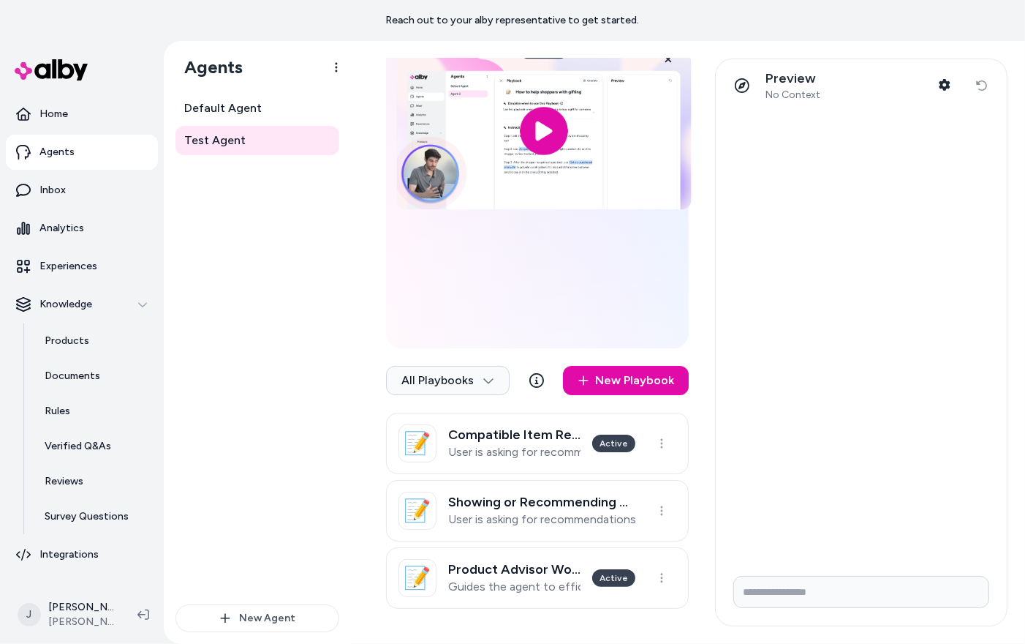
scroll to position [108, 0]
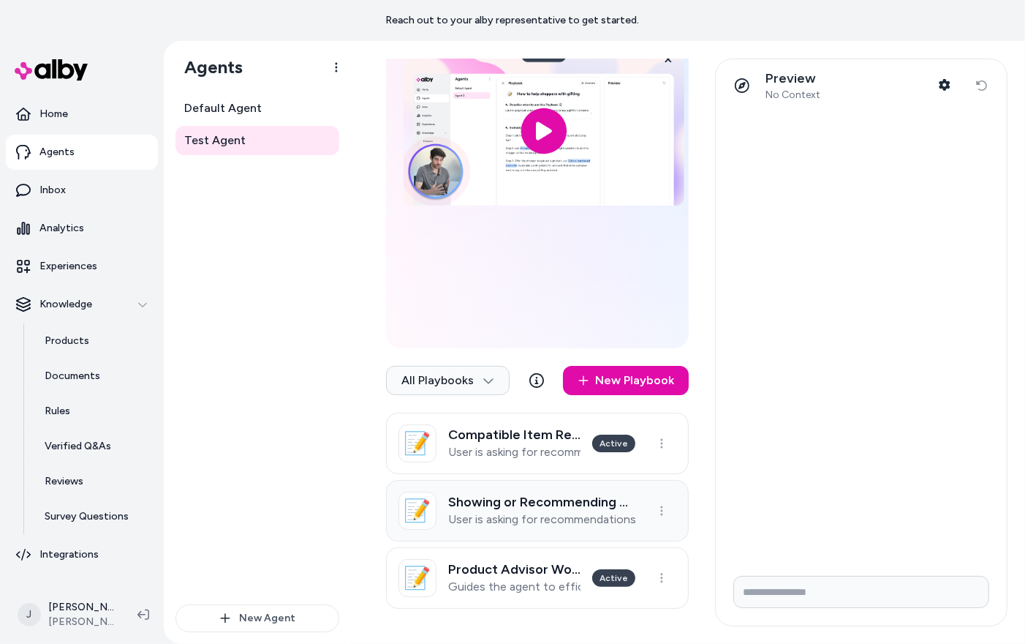
click at [560, 516] on p "User is asking for recommendations on what item to purchase or is specifically …" at bounding box center [541, 519] width 187 height 15
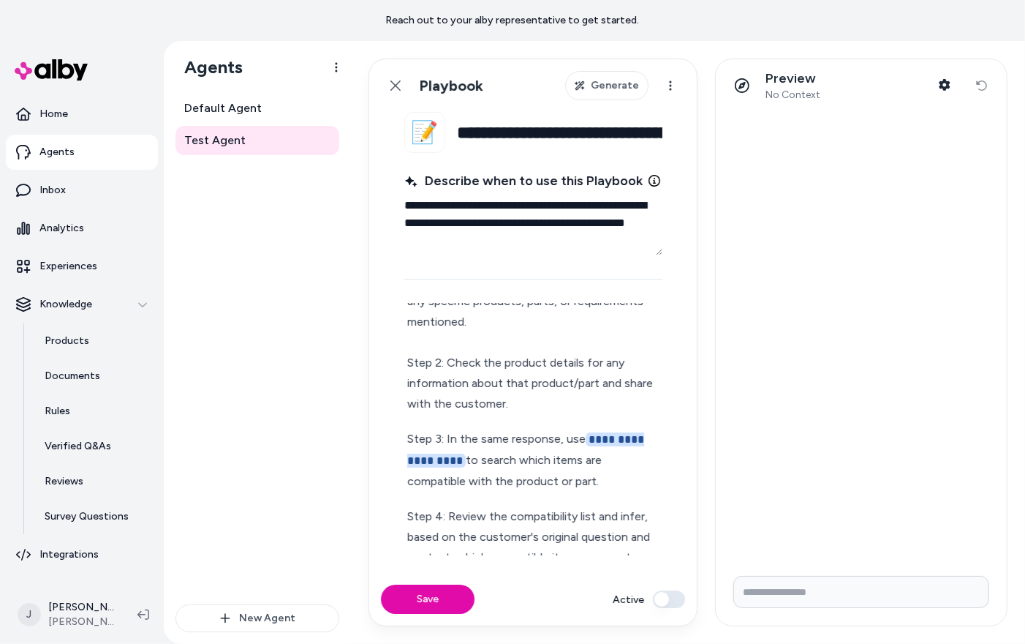
scroll to position [104, 0]
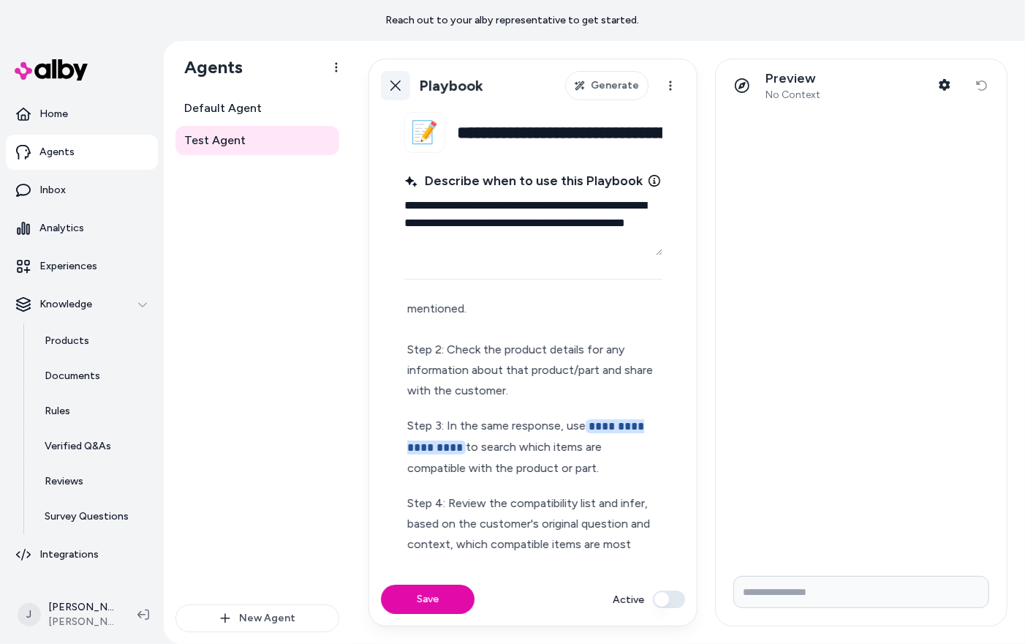
click at [402, 88] on link "Back" at bounding box center [395, 85] width 29 height 29
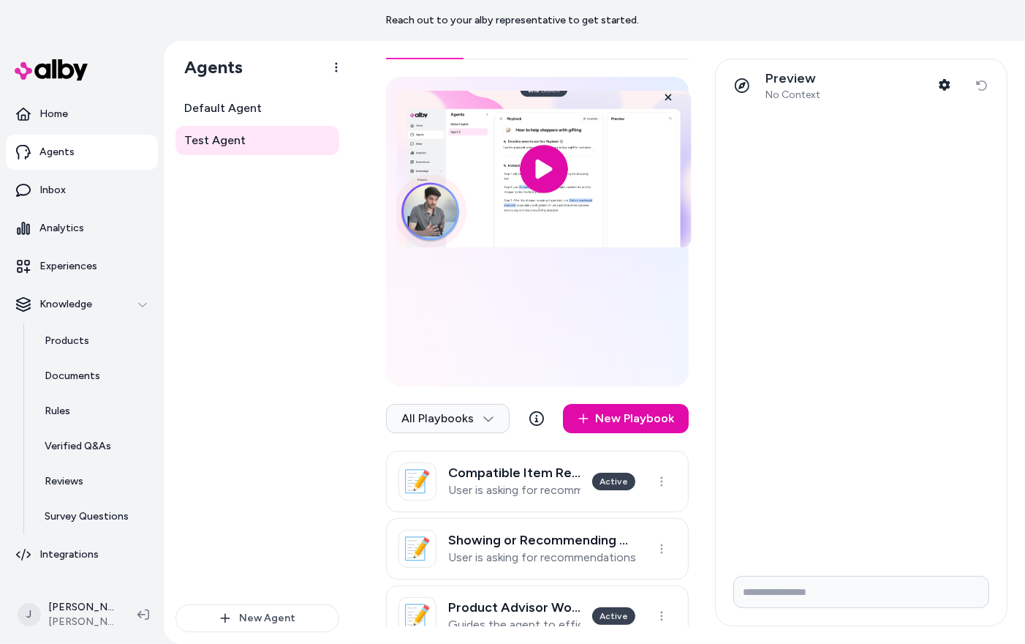
scroll to position [108, 0]
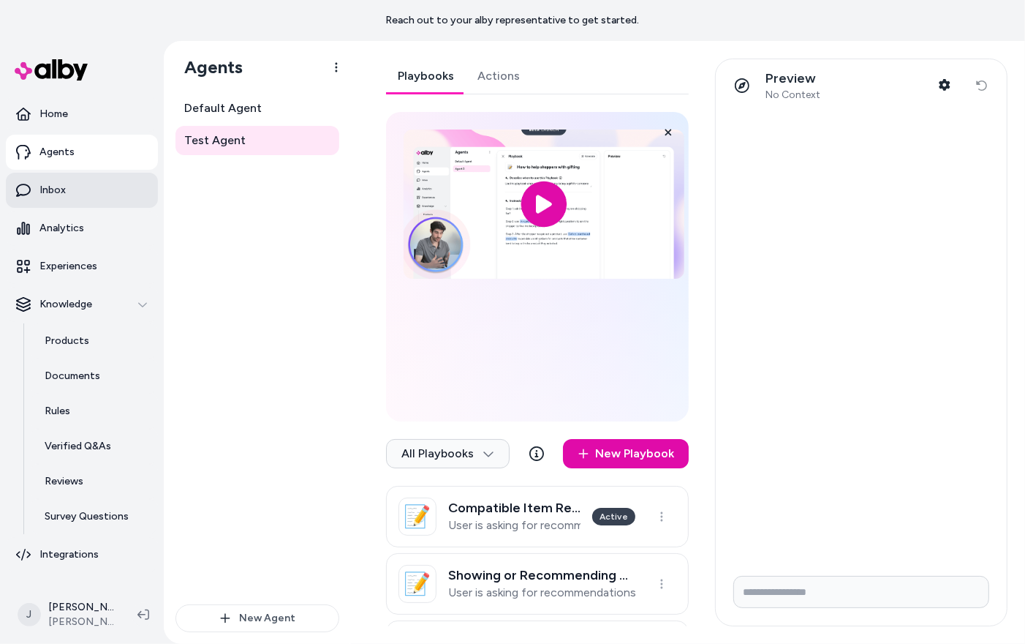
click at [62, 192] on p "Inbox" at bounding box center [52, 190] width 26 height 15
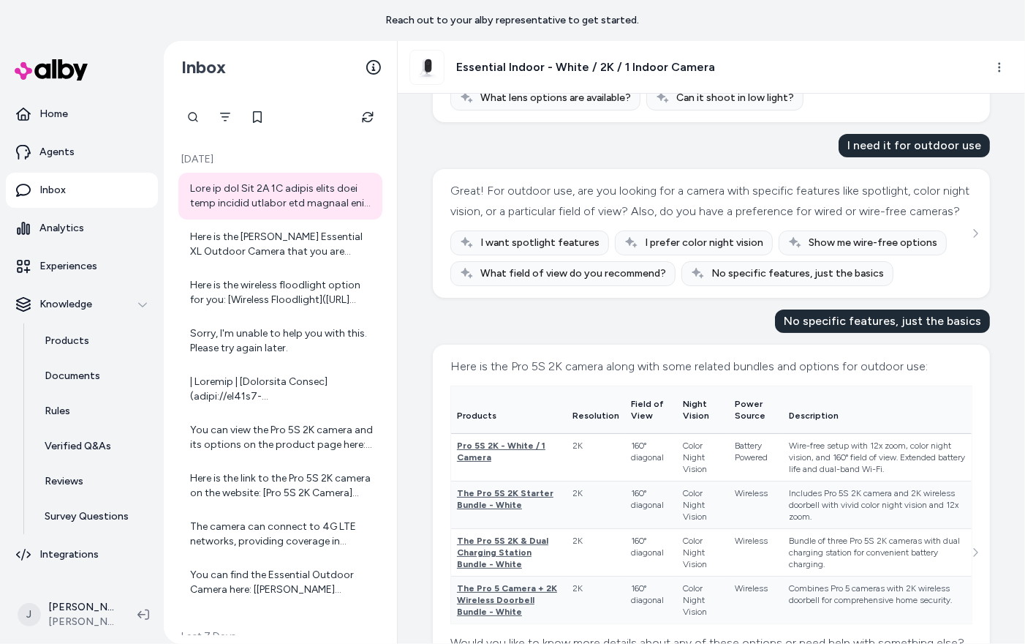
scroll to position [373, 0]
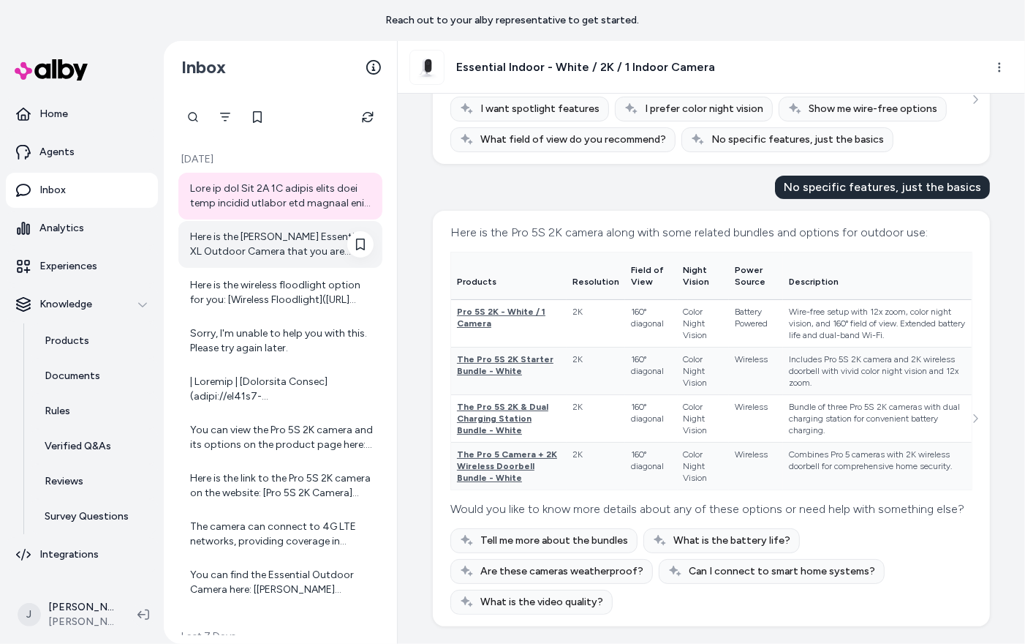
click at [249, 240] on div "Here is the [PERSON_NAME] Essential XL Outdoor Camera that you are interested i…" at bounding box center [282, 244] width 184 height 29
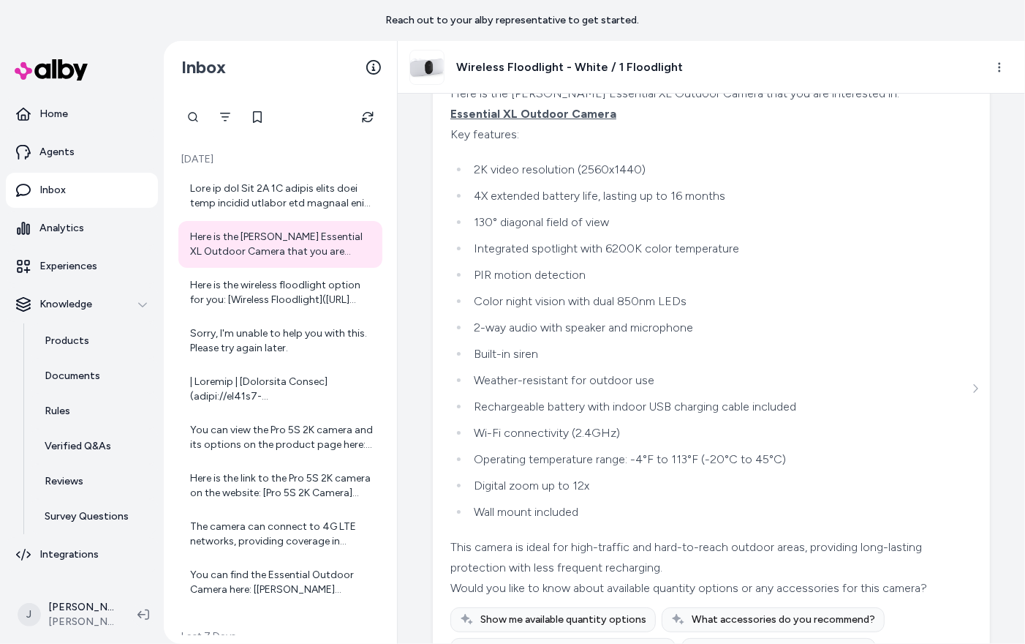
scroll to position [378, 0]
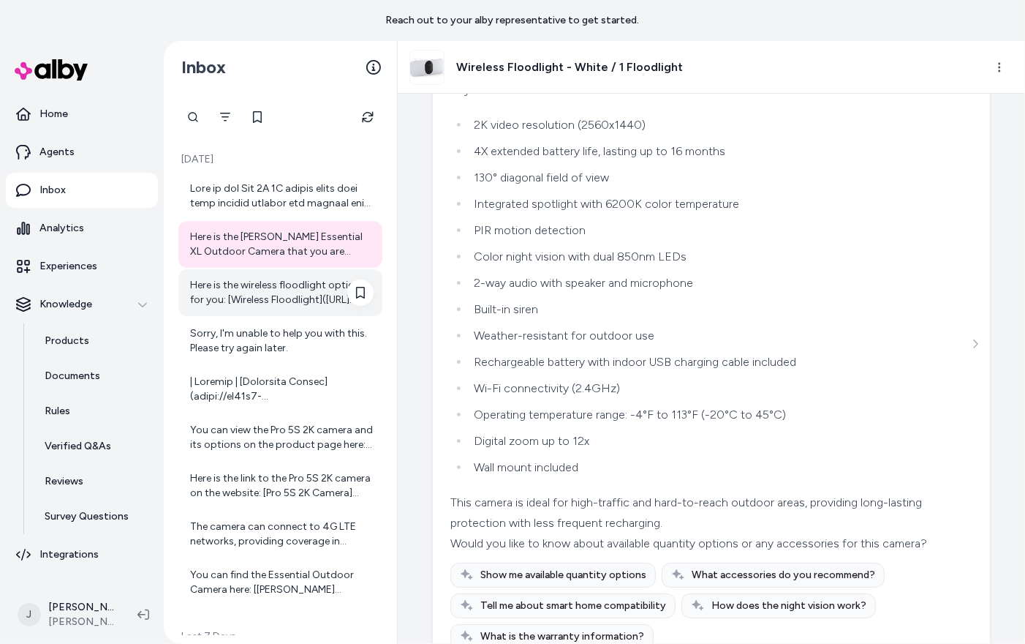
click at [275, 306] on div "Here is the wireless floodlight option for you: [Wireless Floodlight]([URL][DOM…" at bounding box center [282, 292] width 184 height 29
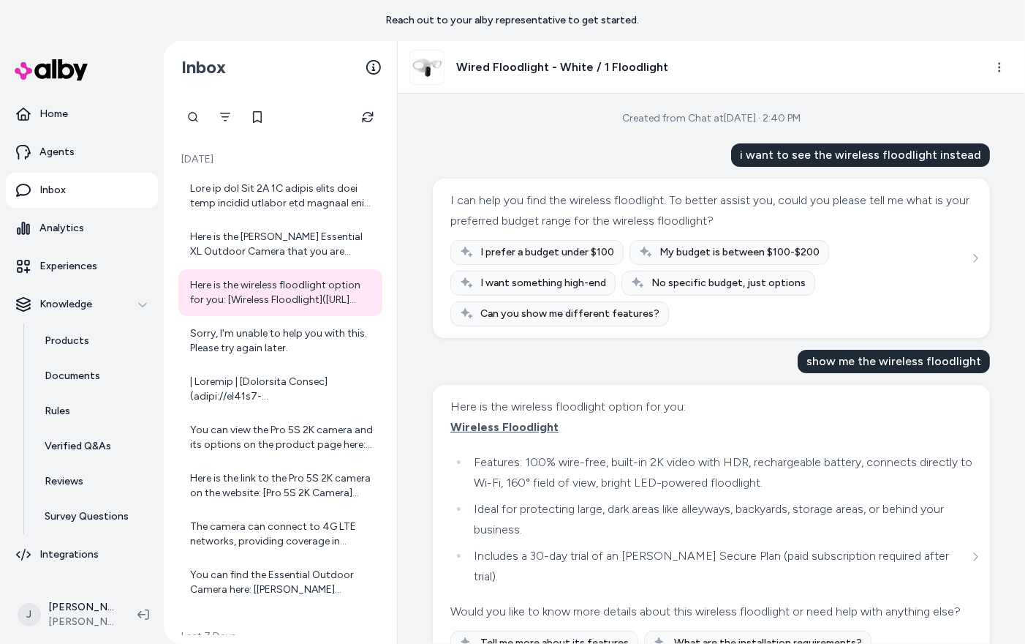
scroll to position [98, 0]
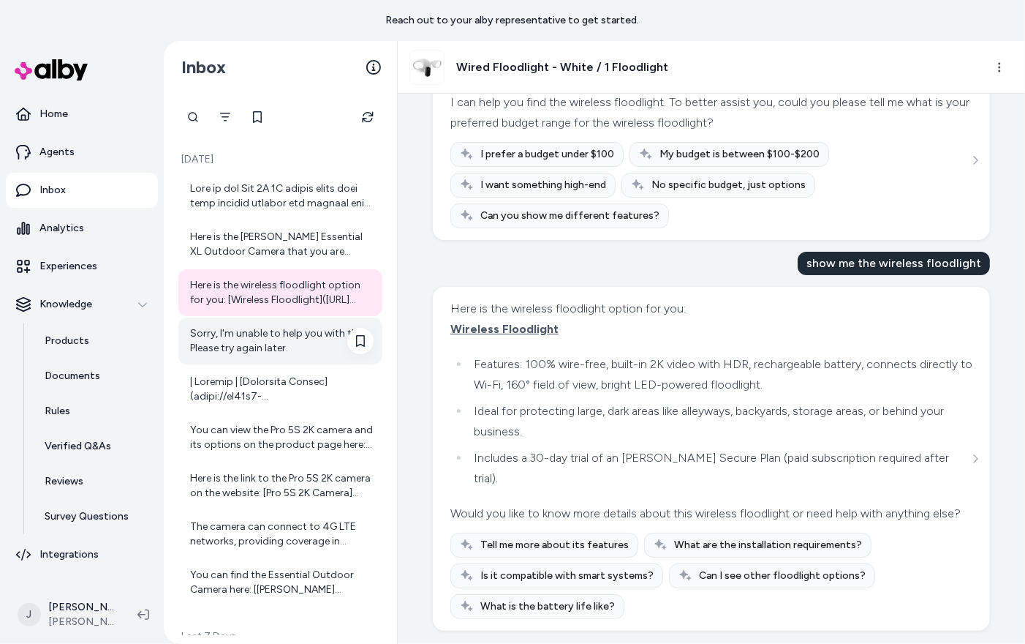
click at [266, 344] on div "Sorry, I'm unable to help you with this. Please try again later." at bounding box center [282, 340] width 184 height 29
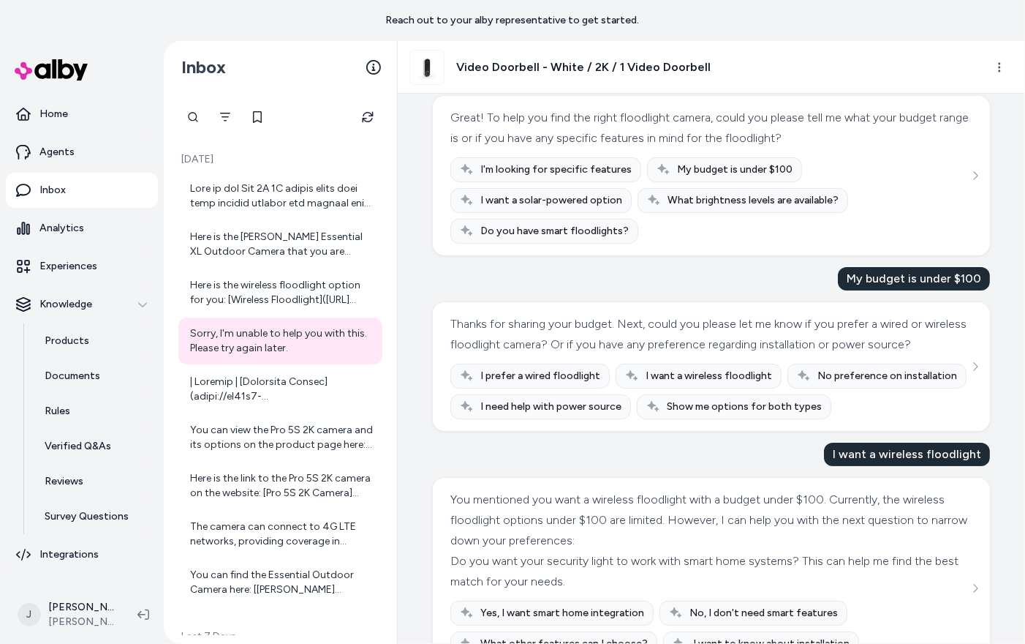
scroll to position [353, 0]
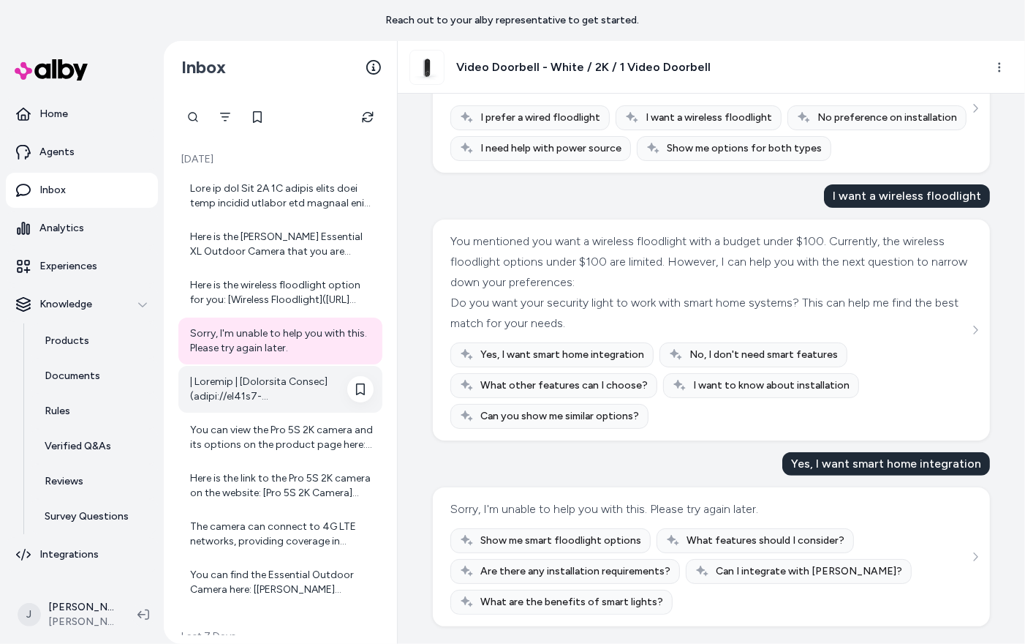
click at [270, 390] on div at bounding box center [282, 388] width 184 height 29
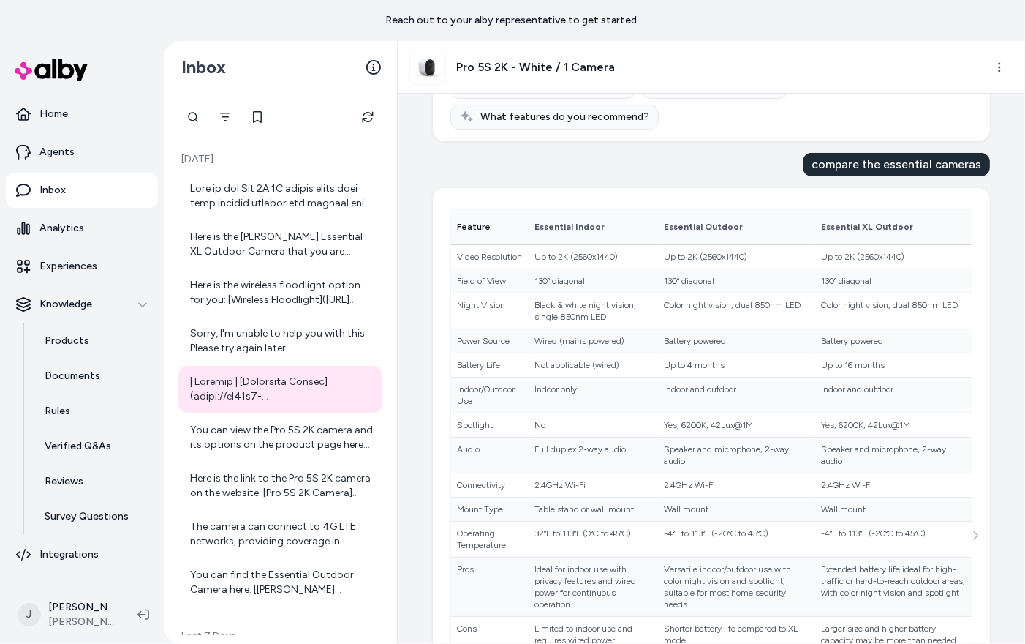
scroll to position [412, 0]
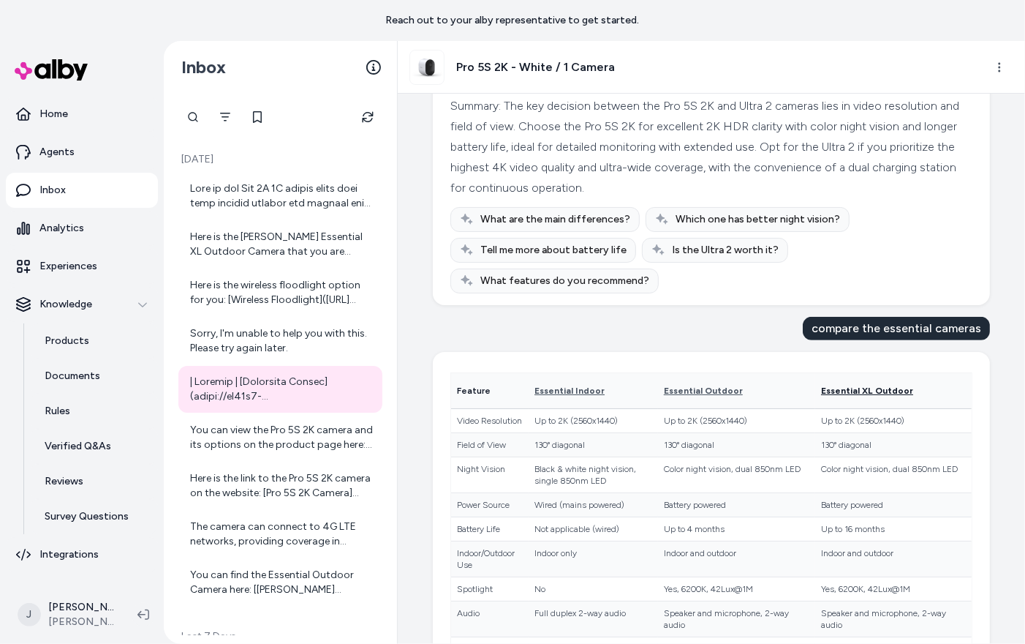
click at [838, 385] on span "Essential XL Outdoor" at bounding box center [867, 390] width 92 height 10
click at [298, 437] on div "You can view the Pro 5S 2K camera and its options on the product page here: [Pr…" at bounding box center [282, 437] width 184 height 29
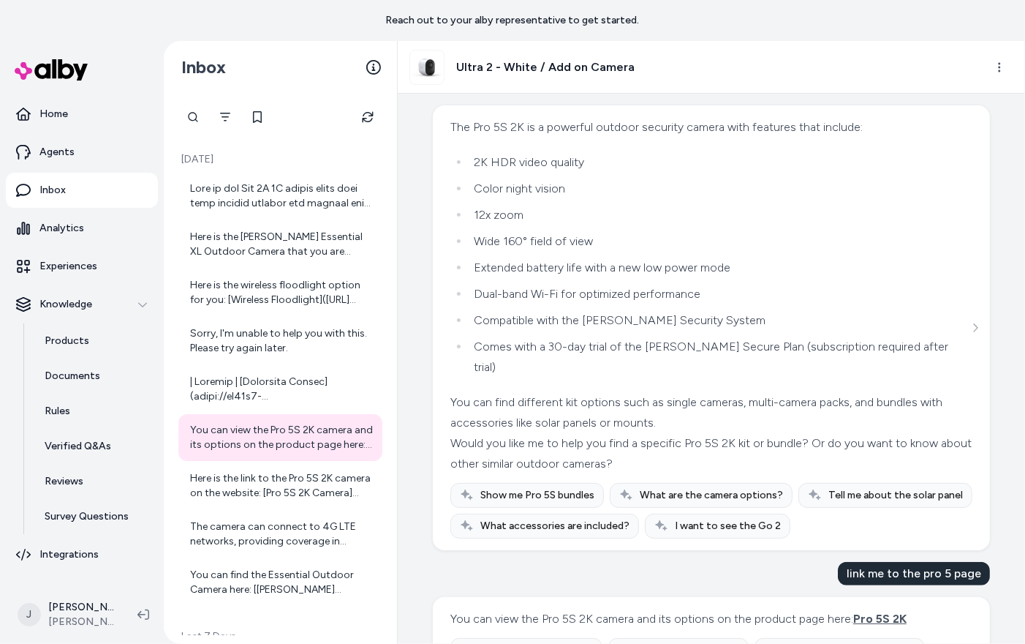
scroll to position [527, 0]
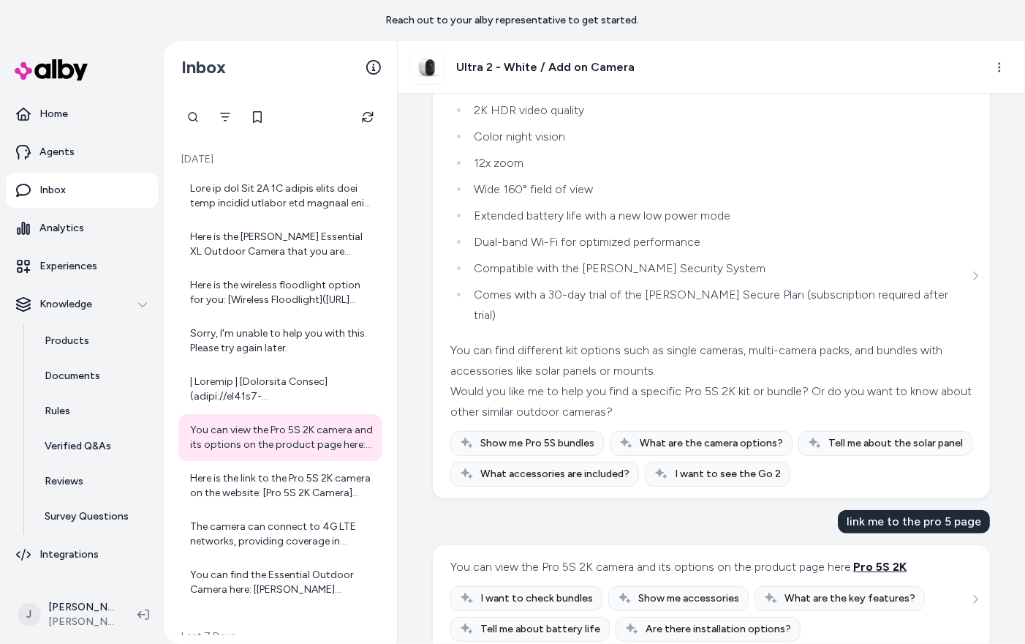
click at [879, 559] on span "Pro 5S 2K" at bounding box center [879, 566] width 53 height 14
click at [282, 501] on div "Here is the link to the Pro 5S 2K camera on the website: [Pro 5S 2K Camera]([UR…" at bounding box center [280, 485] width 204 height 47
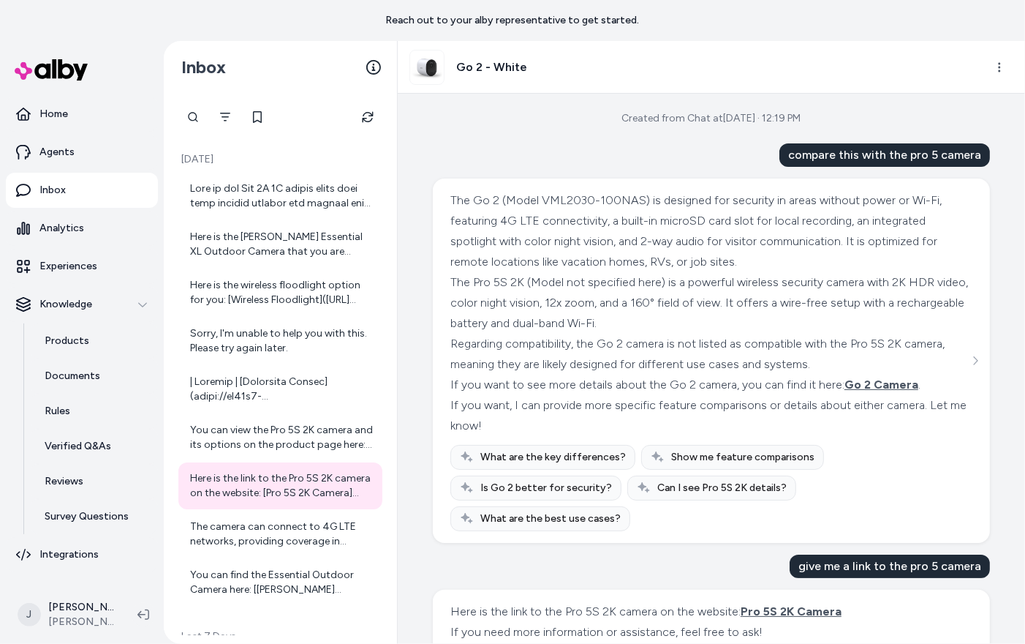
scroll to position [88, 0]
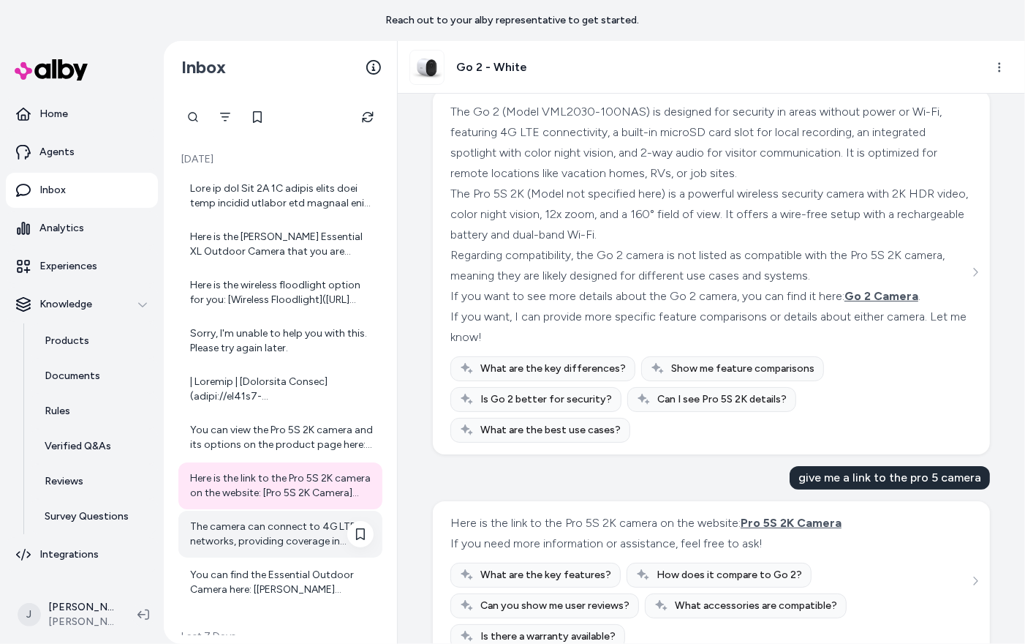
click at [254, 536] on div "The camera can connect to 4G LTE networks, providing coverage in remote areas w…" at bounding box center [282, 533] width 184 height 29
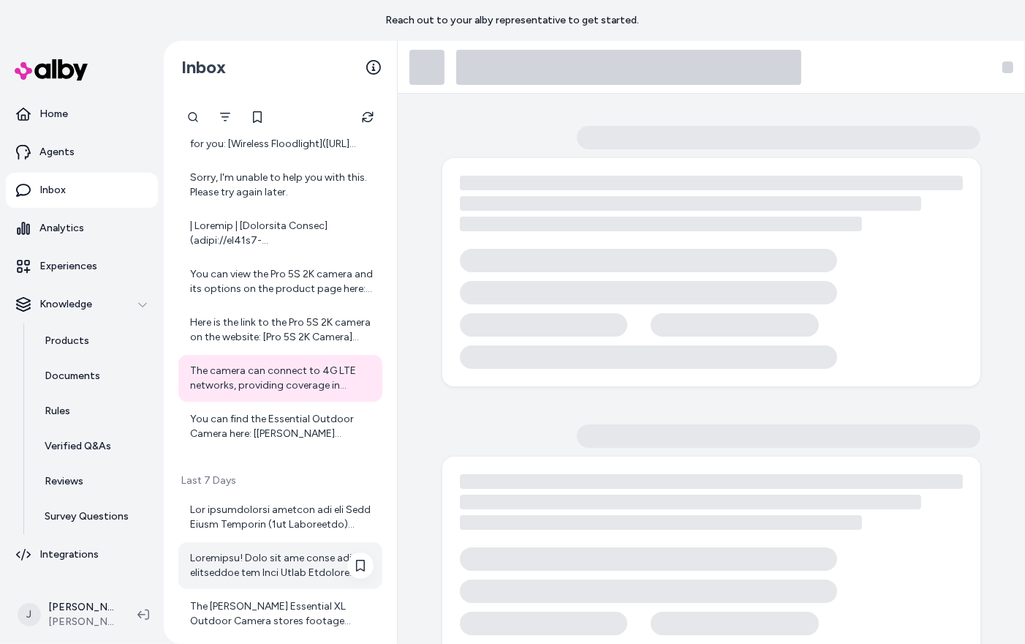
scroll to position [170, 0]
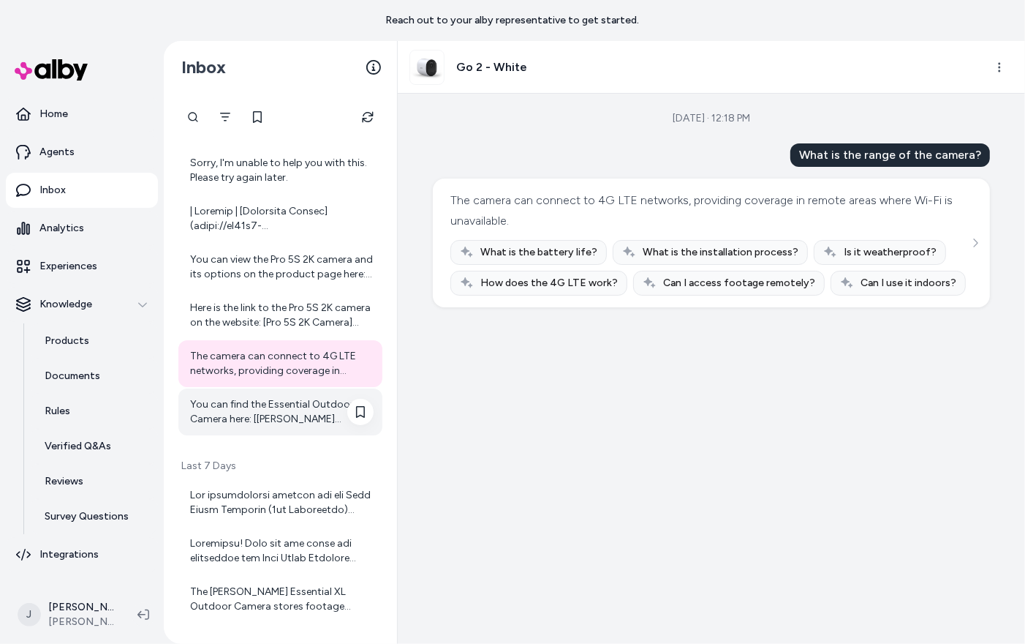
click at [255, 431] on div "You can find the Essential Outdoor Camera here: [[PERSON_NAME] Essential Outdoo…" at bounding box center [280, 411] width 204 height 47
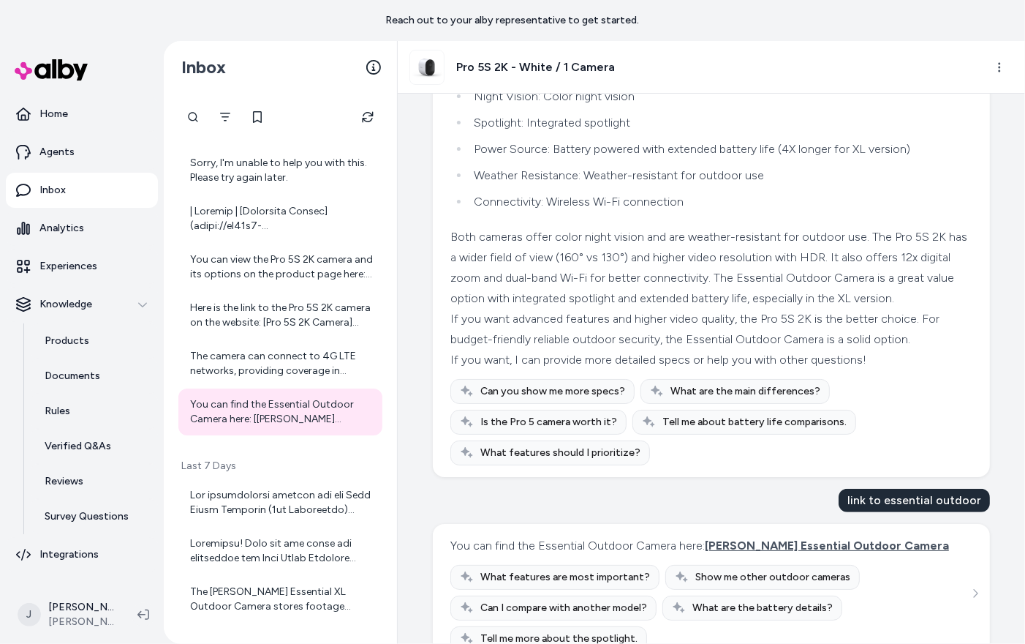
scroll to position [565, 0]
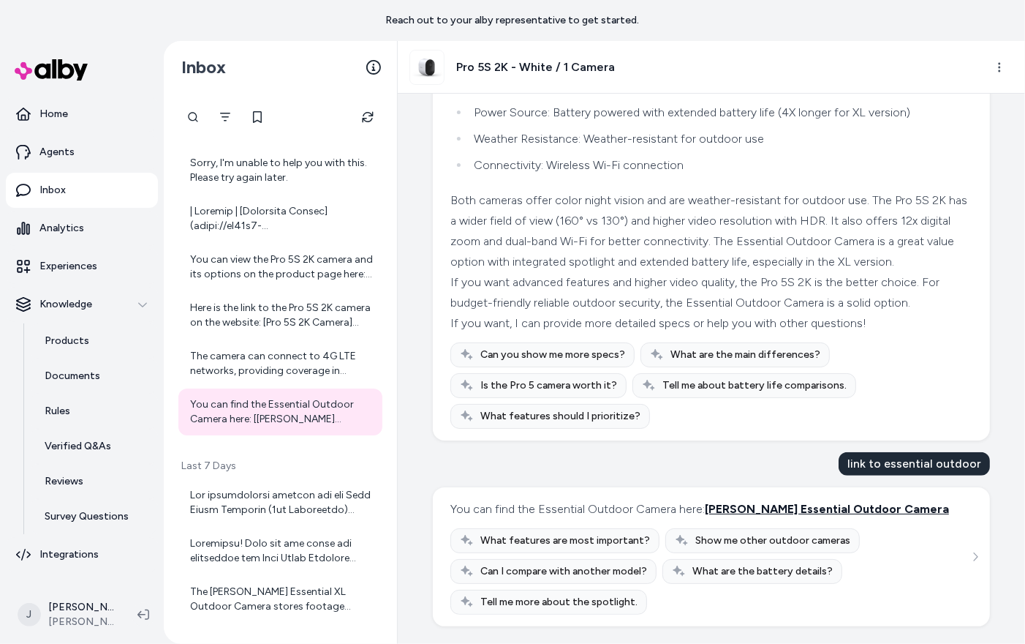
click at [736, 506] on span "[PERSON_NAME] Essential Outdoor Camera" at bounding box center [827, 509] width 244 height 14
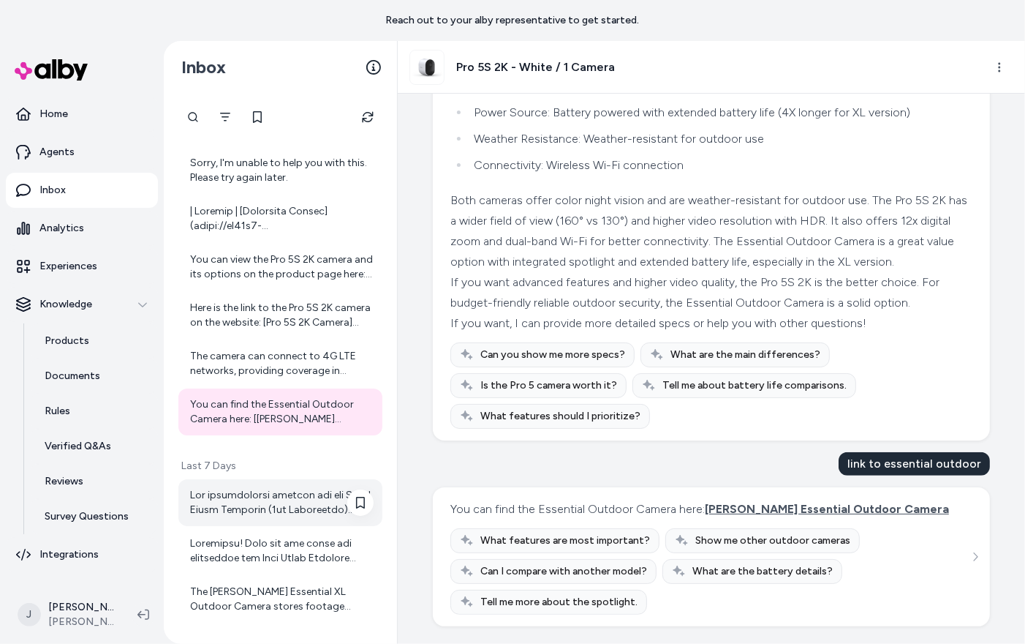
click at [268, 490] on div at bounding box center [282, 502] width 184 height 29
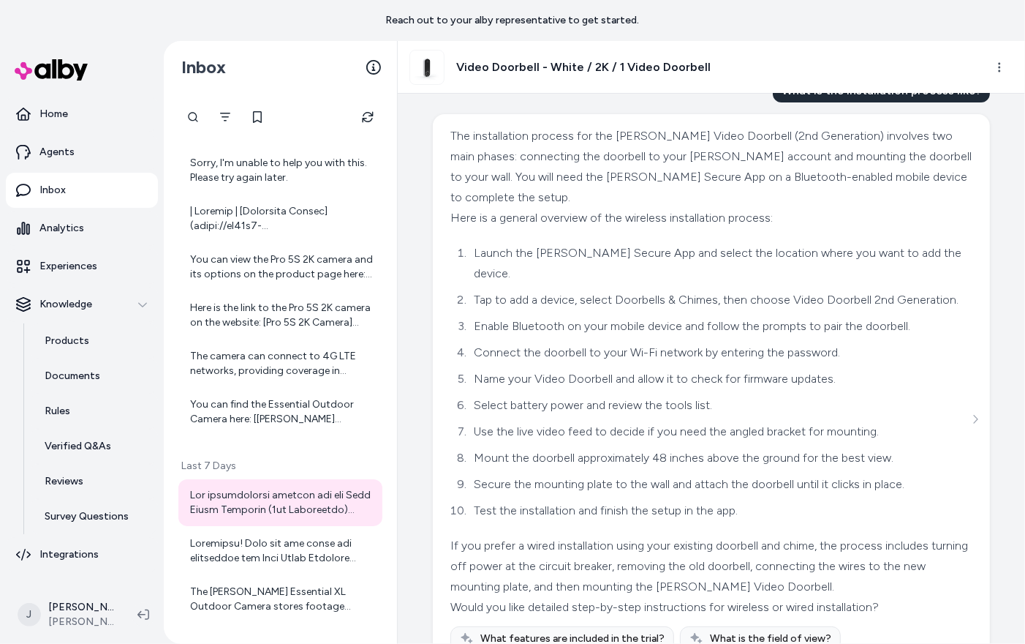
scroll to position [159, 0]
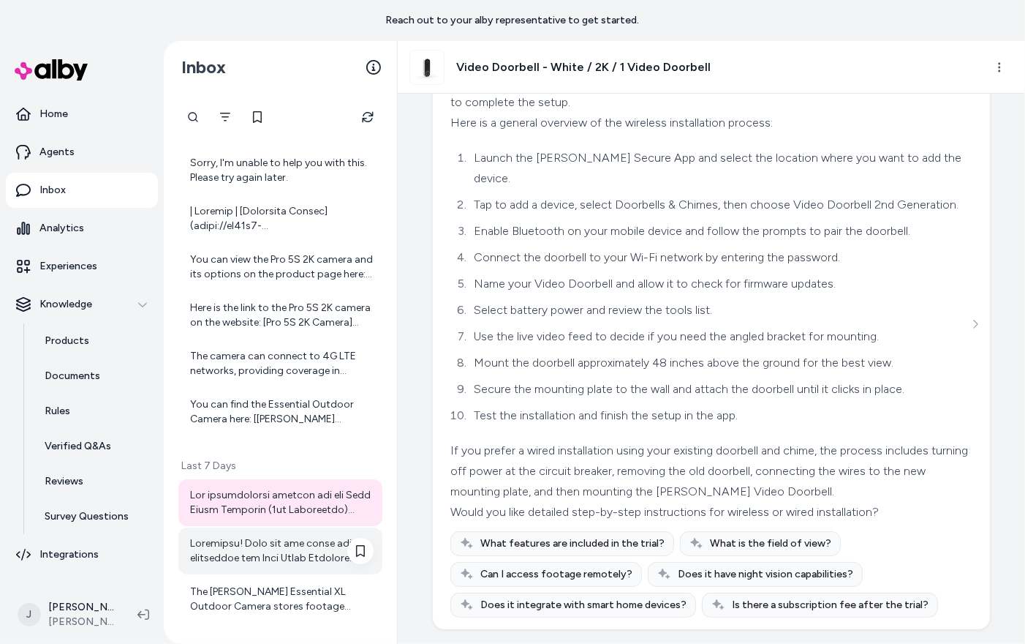
click at [291, 549] on div at bounding box center [282, 550] width 184 height 29
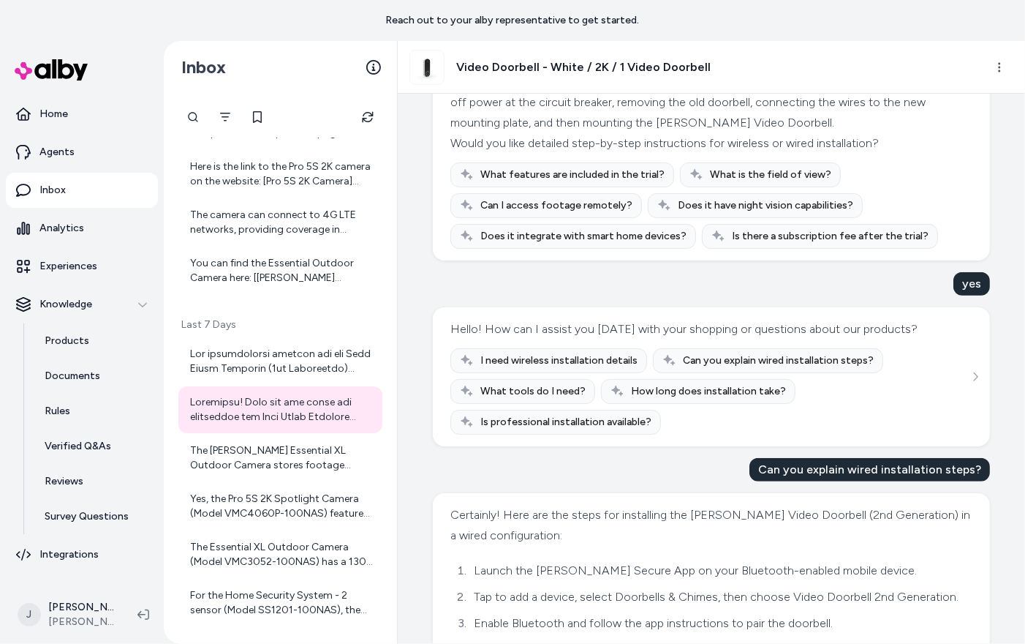
scroll to position [559, 0]
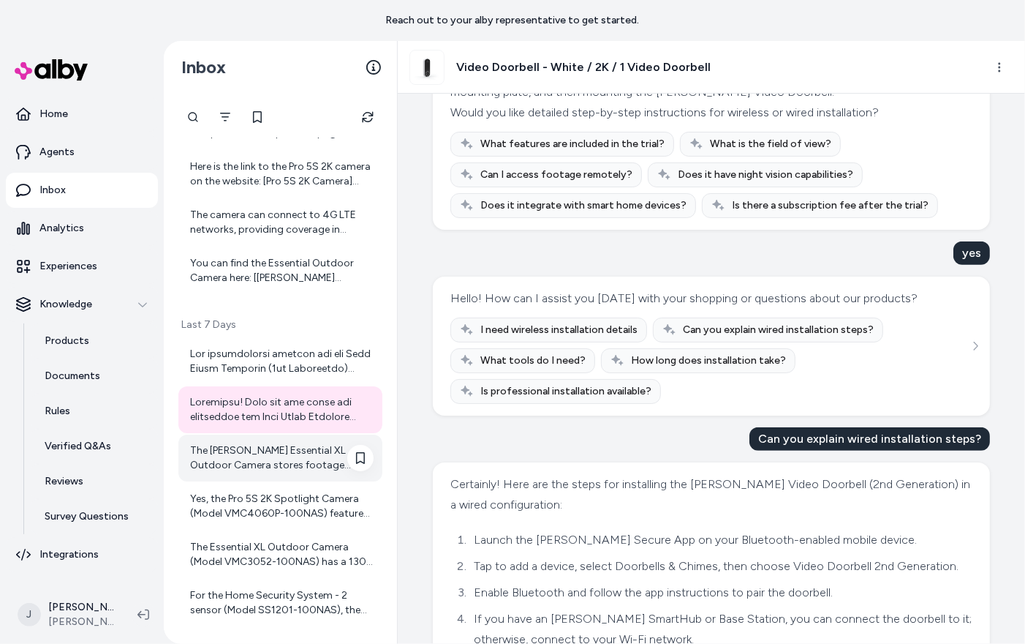
click at [294, 464] on div "The [PERSON_NAME] Essential XL Outdoor Camera stores footage primarily in the c…" at bounding box center [282, 457] width 184 height 29
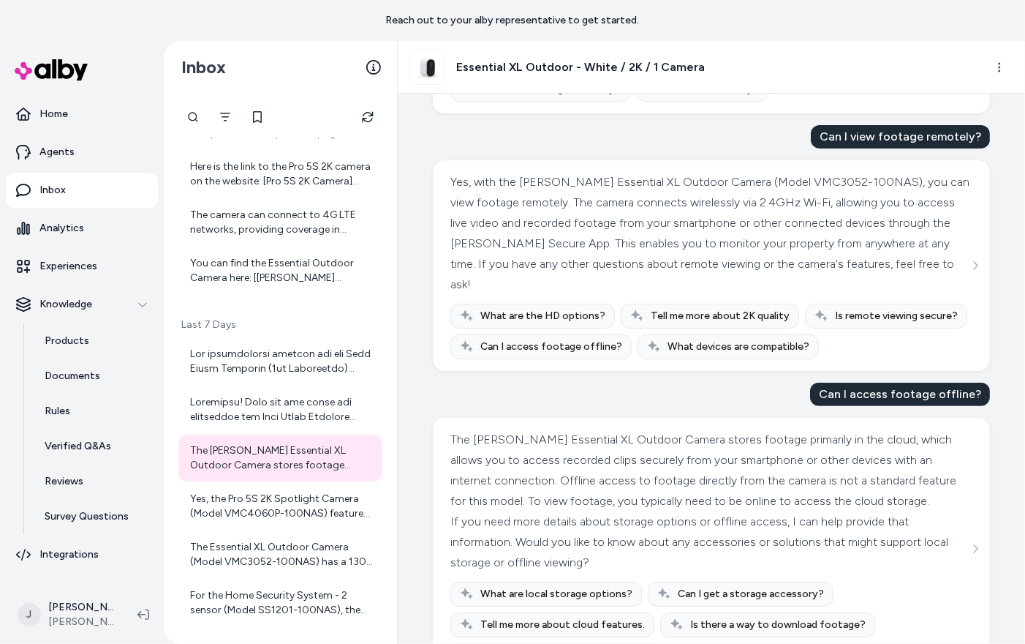
scroll to position [517, 0]
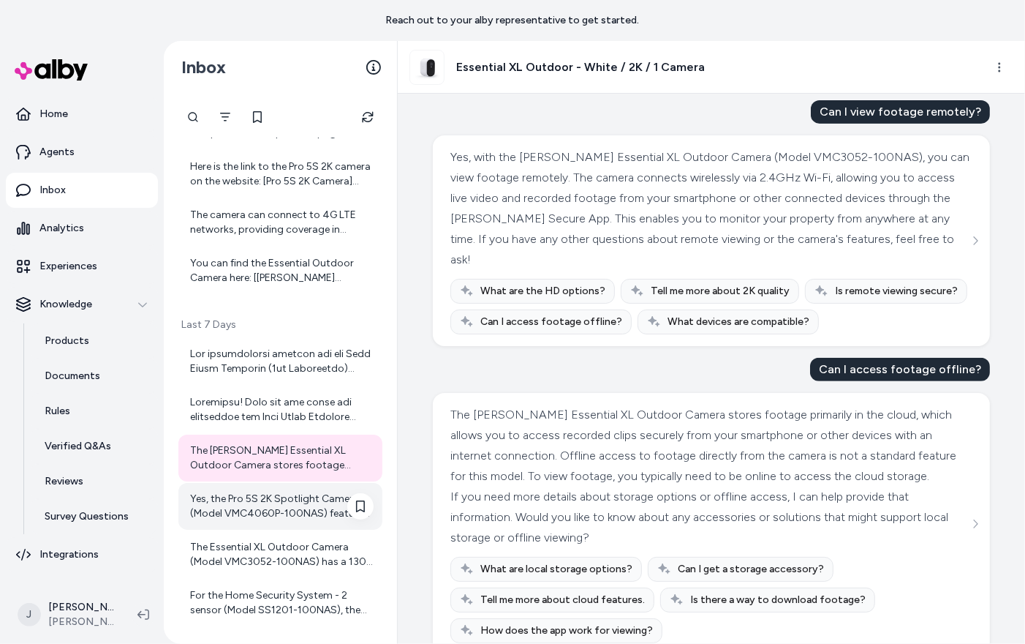
click at [265, 508] on div "Yes, the Pro 5S 2K Spotlight Camera (Model VMC4060P-100NAS) features 12x digita…" at bounding box center [282, 505] width 184 height 29
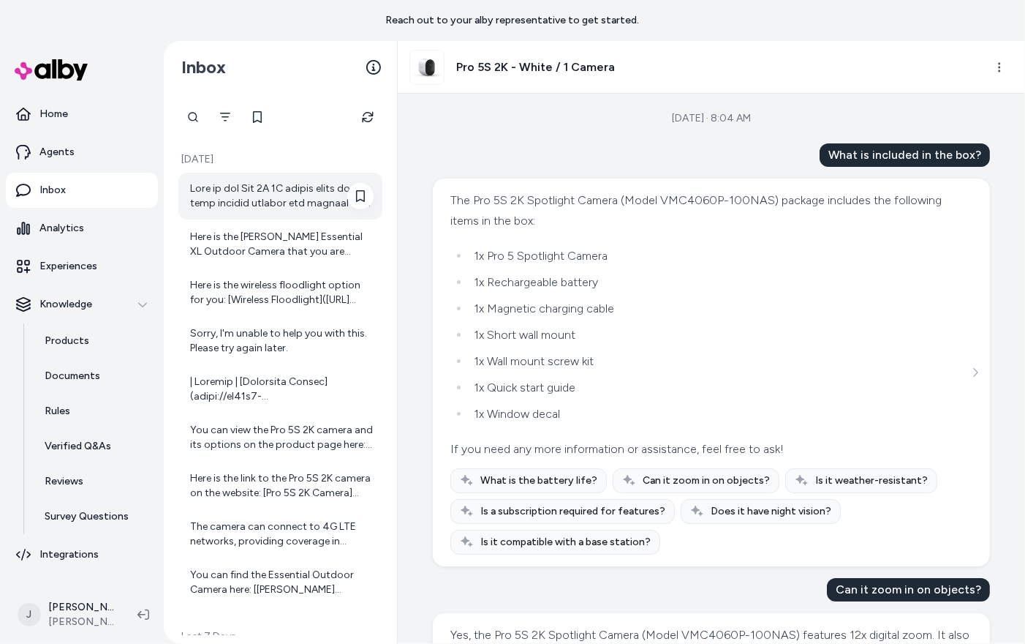
click at [255, 193] on div at bounding box center [282, 195] width 184 height 29
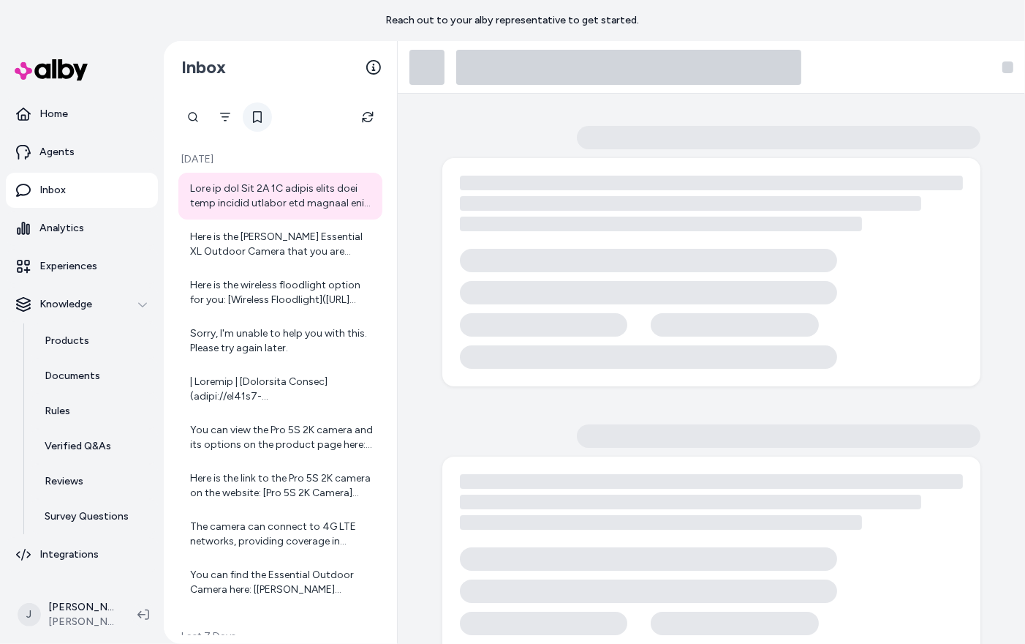
click at [260, 120] on icon at bounding box center [258, 117] width 12 height 12
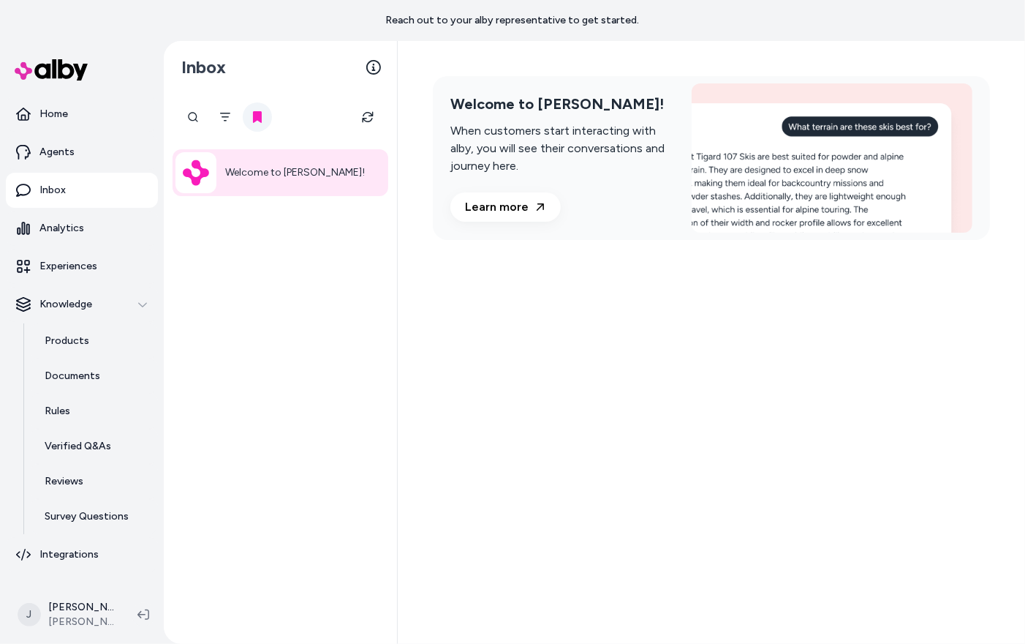
click at [255, 117] on icon at bounding box center [257, 117] width 9 height 12
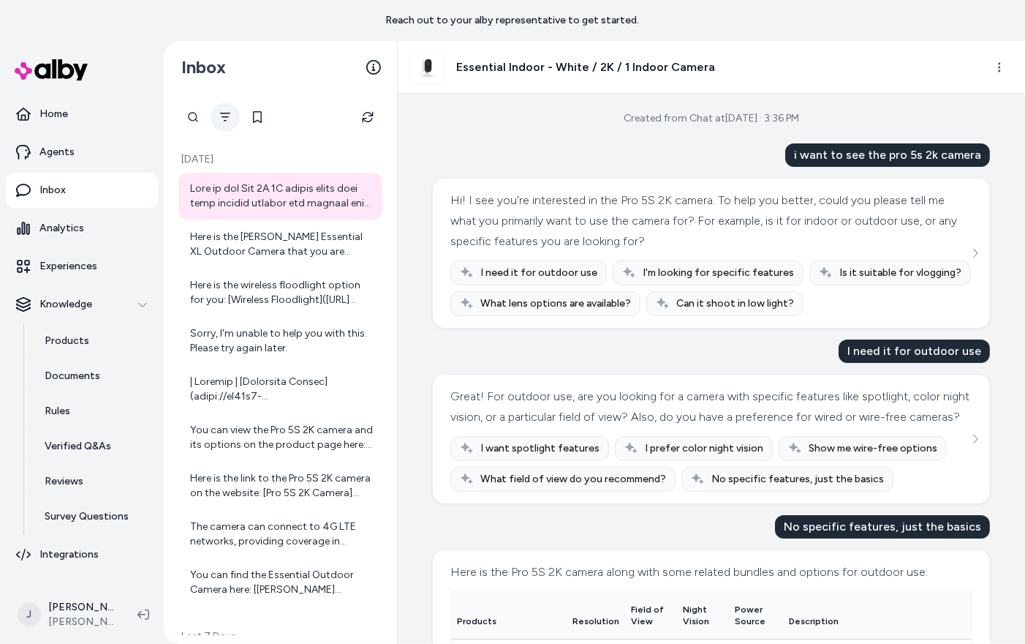
click at [222, 114] on icon "Filter" at bounding box center [225, 117] width 12 height 12
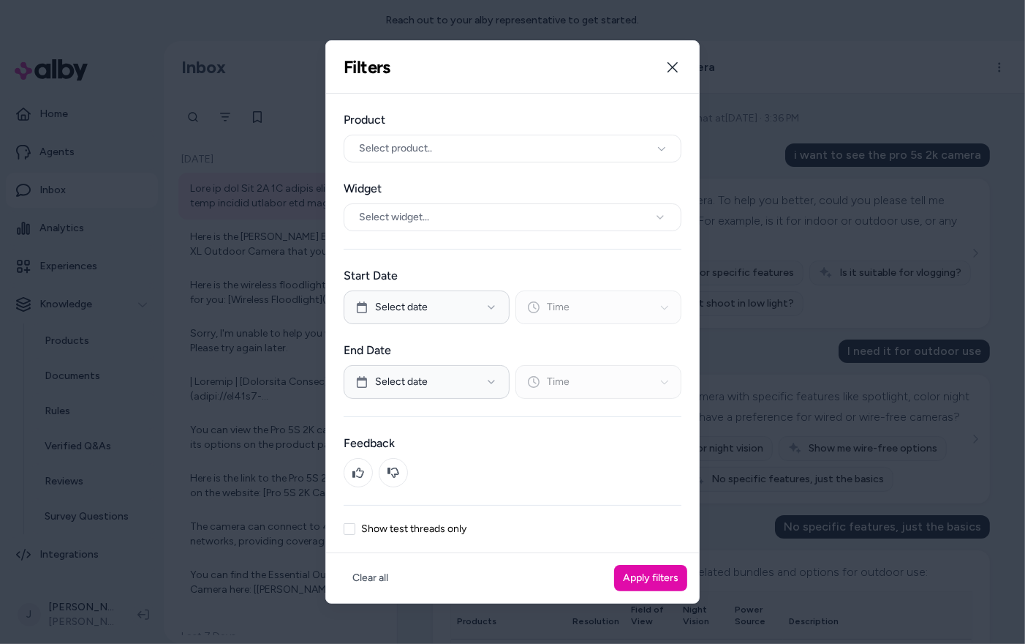
click at [423, 528] on label "Show test threads only" at bounding box center [413, 529] width 105 height 10
click at [355, 528] on button "Show test threads only" at bounding box center [350, 529] width 12 height 12
click at [646, 578] on button "Apply filters" at bounding box center [650, 578] width 73 height 26
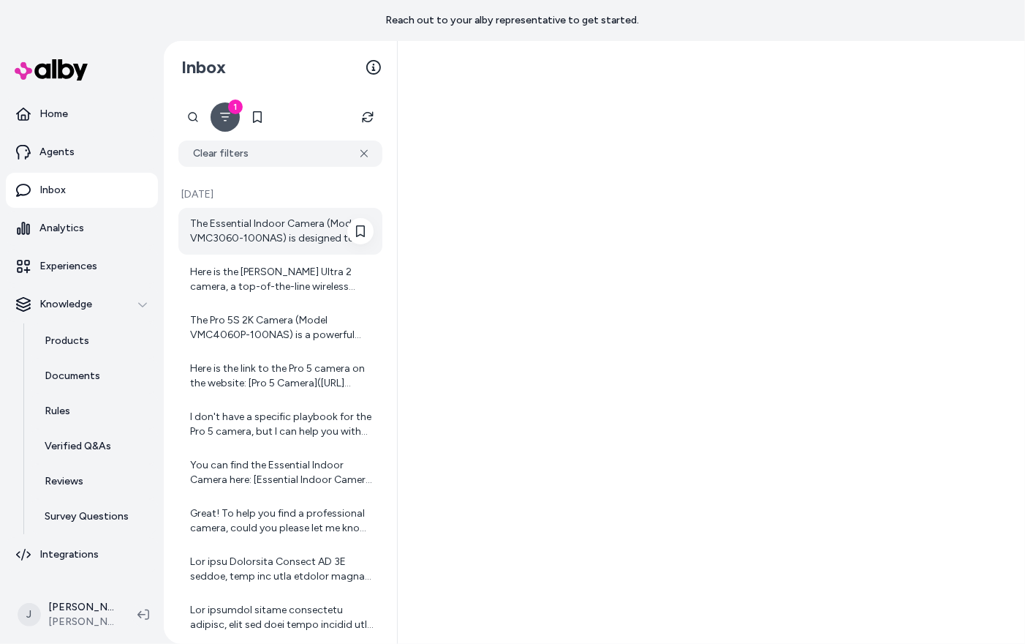
click at [250, 229] on div "The Essential Indoor Camera (Model VMC3060-100NAS) is designed to keep every ro…" at bounding box center [282, 230] width 184 height 29
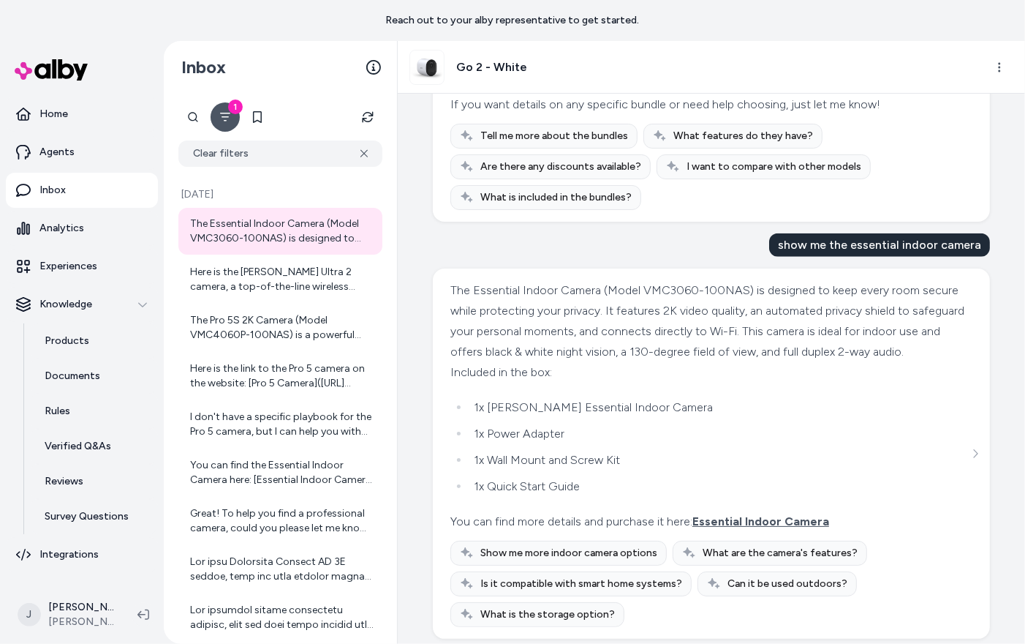
scroll to position [1210, 0]
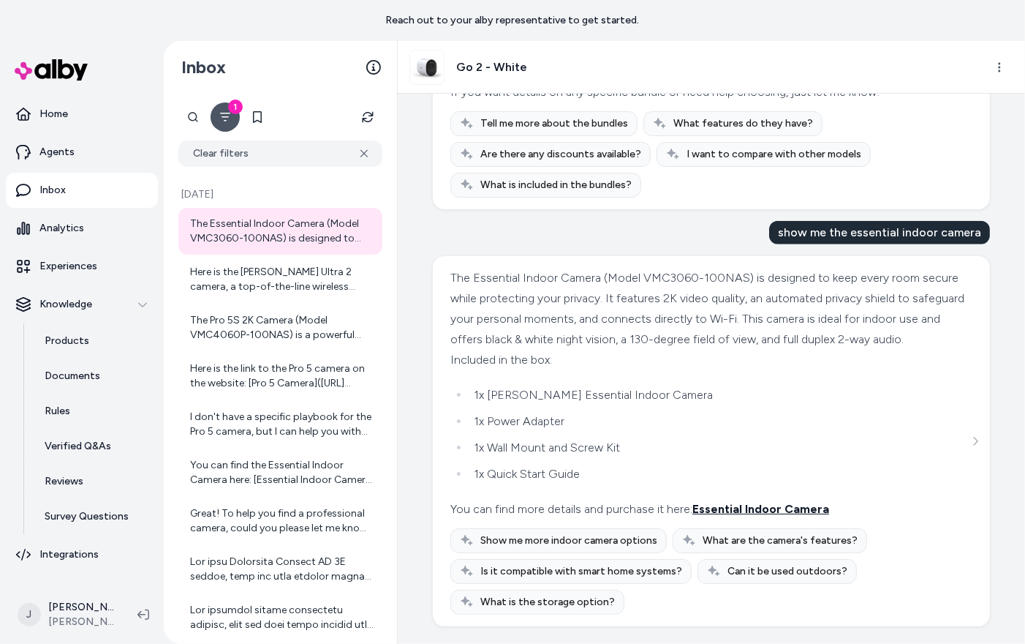
click at [749, 511] on span "Essential Indoor Camera" at bounding box center [761, 509] width 137 height 14
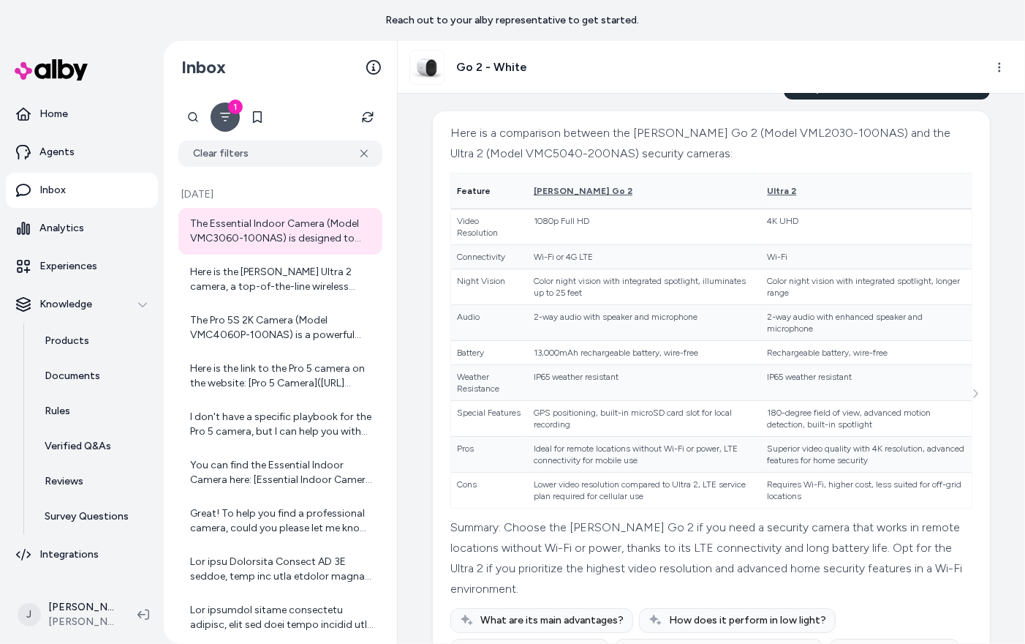
scroll to position [0, 0]
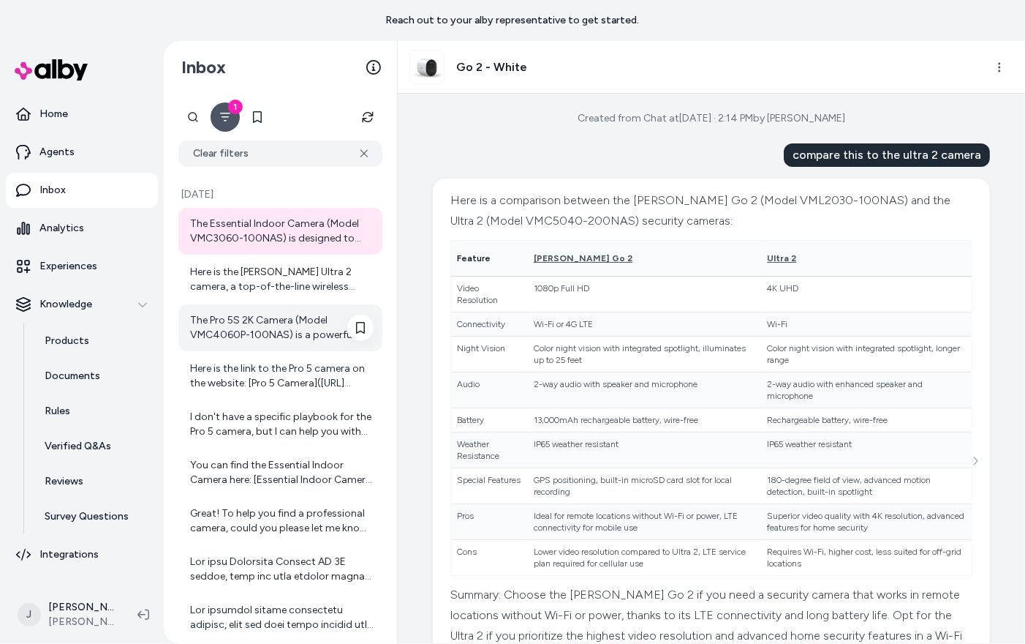
click at [289, 313] on div "The Pro 5S 2K Camera (Model VMC4060P-100NAS) is a powerful security camera desi…" at bounding box center [282, 327] width 184 height 29
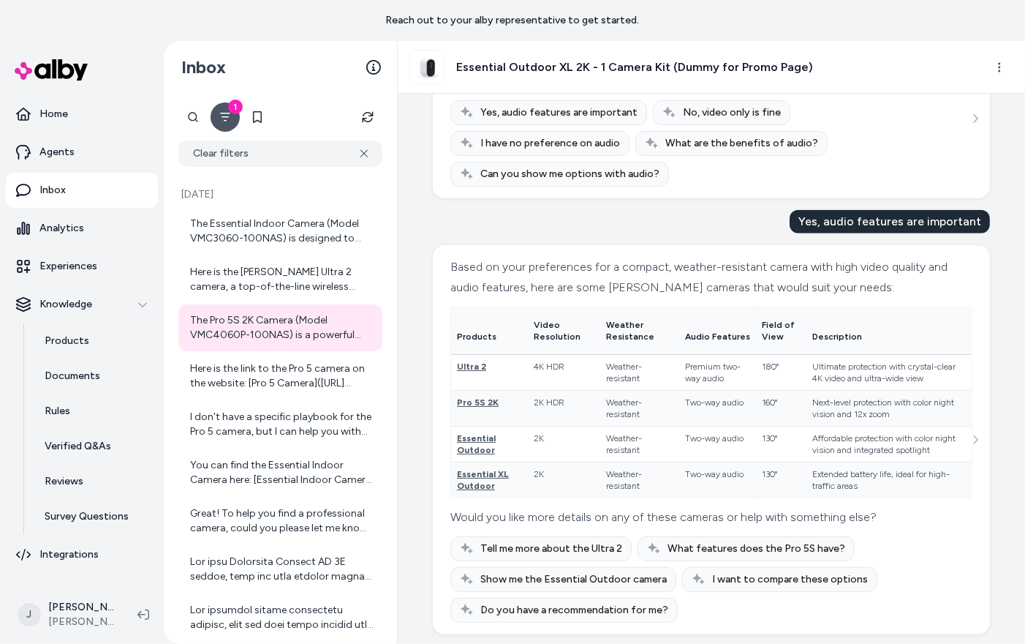
scroll to position [765, 0]
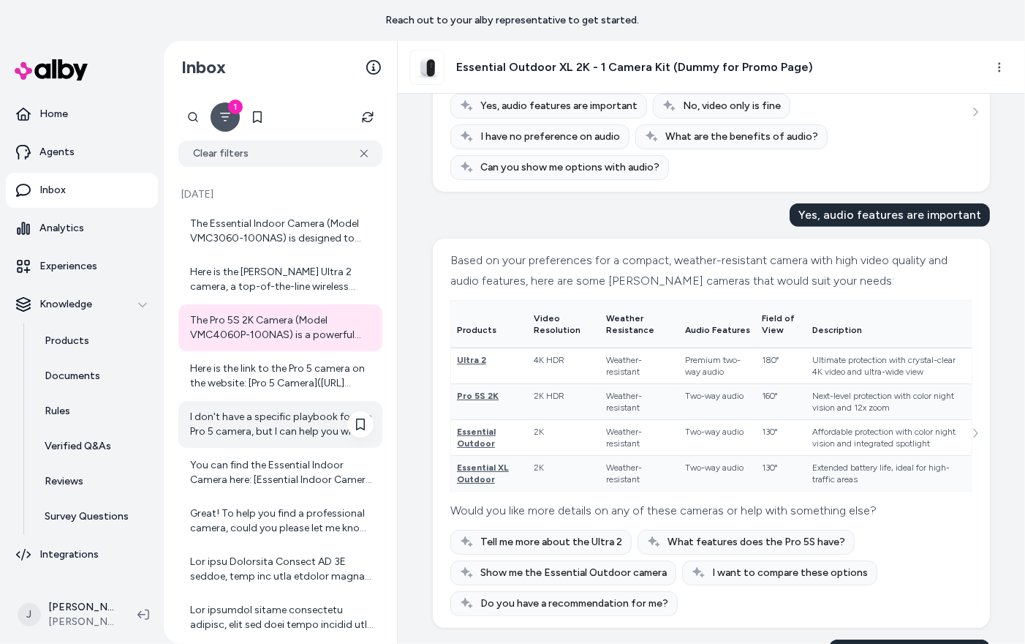
click at [281, 425] on div "I don't have a specific playbook for the Pro 5 camera, but I can help you with …" at bounding box center [282, 424] width 184 height 29
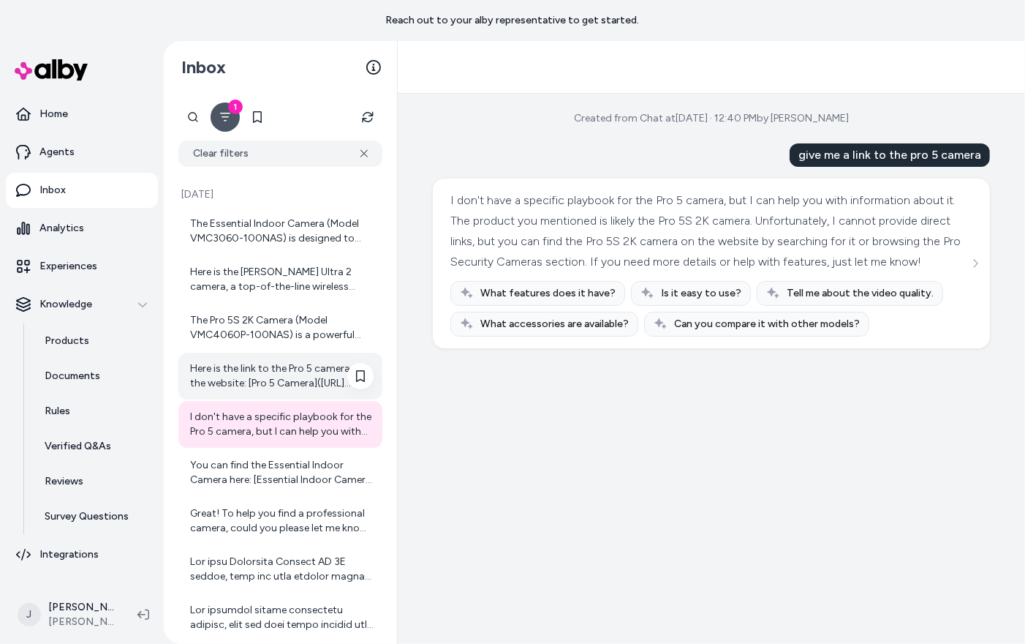
click at [284, 383] on div "Here is the link to the Pro 5 camera on the website: [Pro 5 Camera]([URL][DOMAI…" at bounding box center [282, 375] width 184 height 29
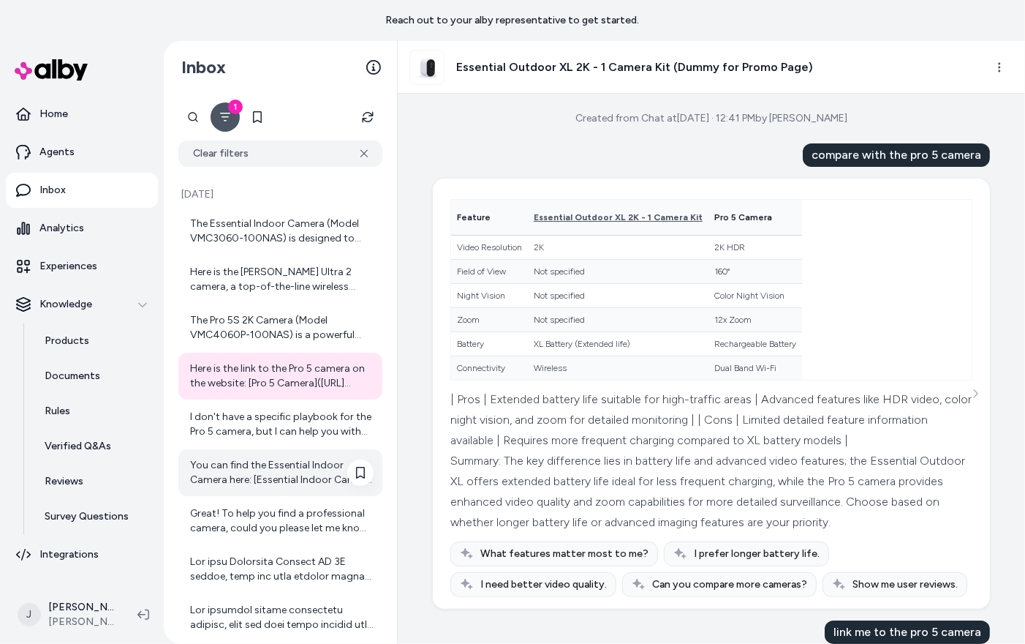
click at [292, 489] on div "You can find the Essential Indoor Camera here: [Essential Indoor Camera (Model …" at bounding box center [280, 472] width 204 height 47
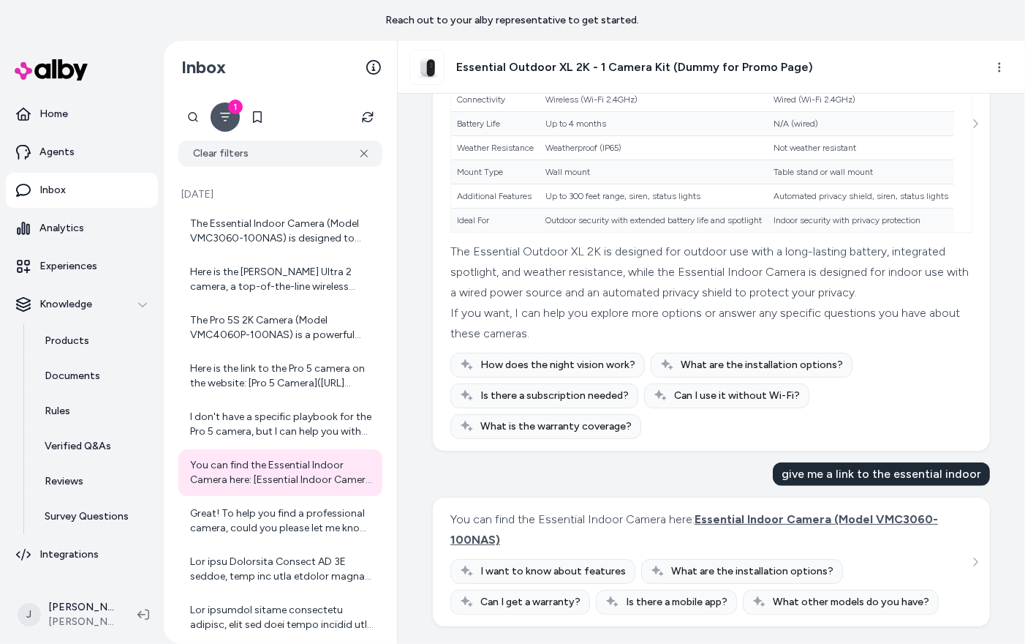
scroll to position [714, 0]
click at [461, 538] on span "Essential Indoor Camera (Model VMC3060-100NAS)" at bounding box center [694, 529] width 488 height 34
click at [282, 527] on div "Great! To help you find a professional camera, could you please let me know if …" at bounding box center [282, 520] width 184 height 29
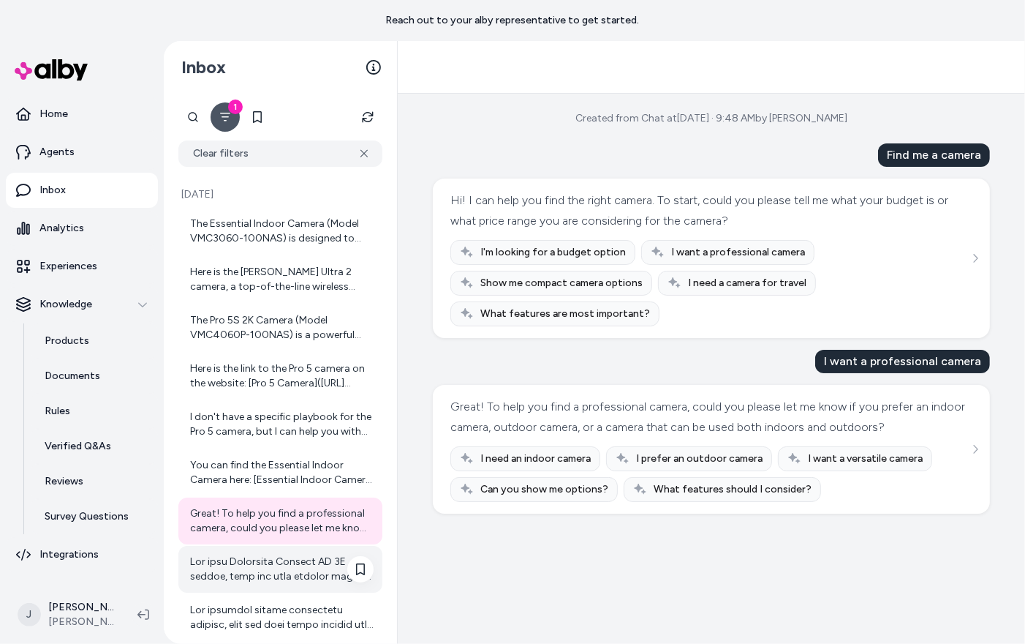
click at [271, 554] on div at bounding box center [282, 568] width 184 height 29
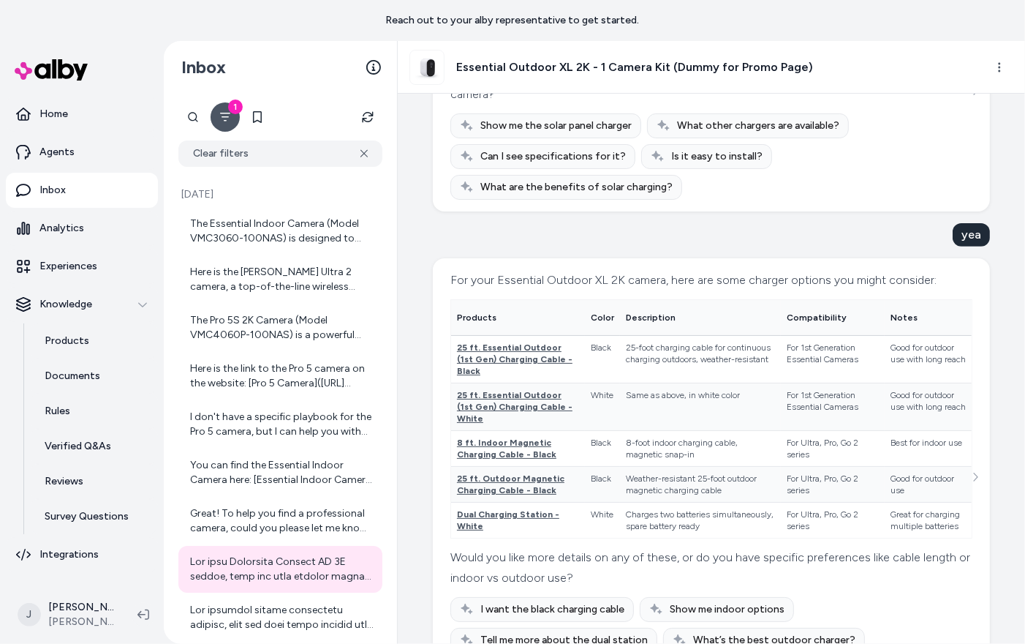
scroll to position [495, 0]
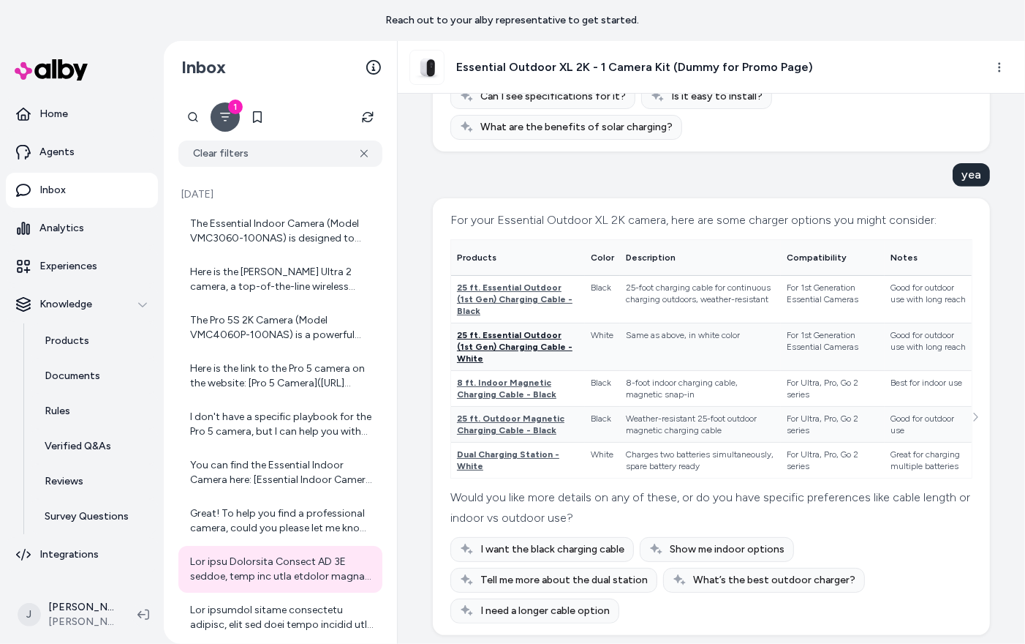
click at [475, 342] on span "25 ft. Essential Outdoor (1st Gen) Charging Cable - White" at bounding box center [515, 347] width 116 height 34
click at [227, 108] on button "1" at bounding box center [225, 116] width 29 height 29
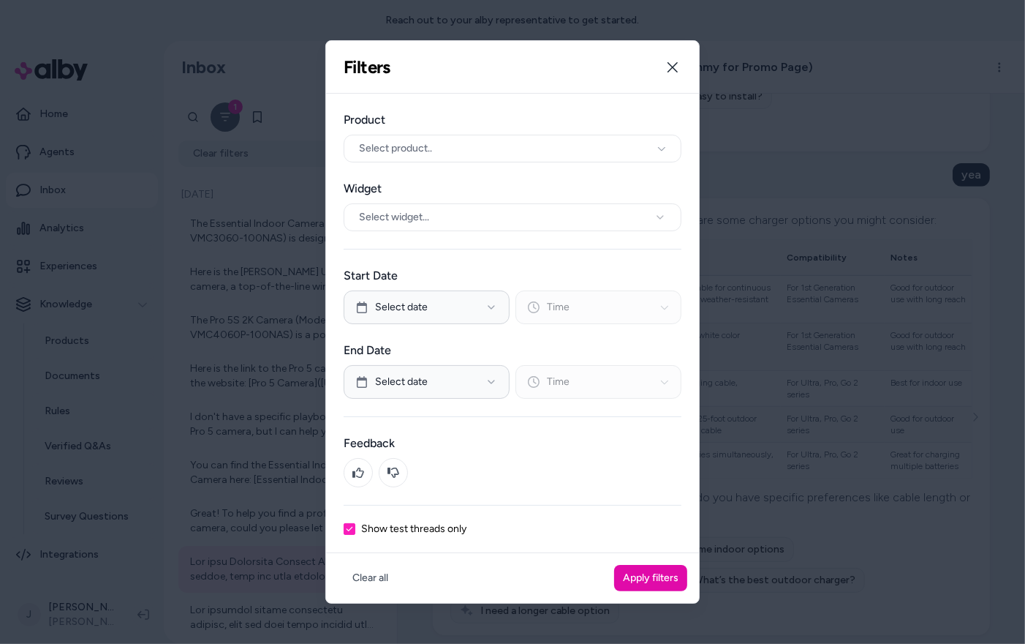
click at [268, 161] on div at bounding box center [512, 322] width 1025 height 644
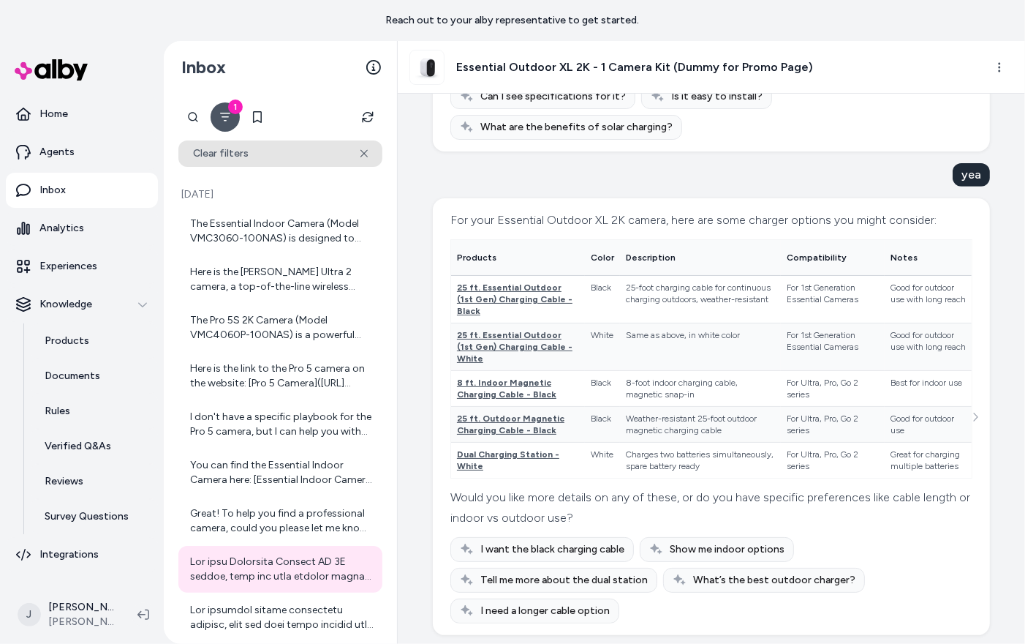
click at [362, 148] on button "Clear filters" at bounding box center [280, 153] width 204 height 26
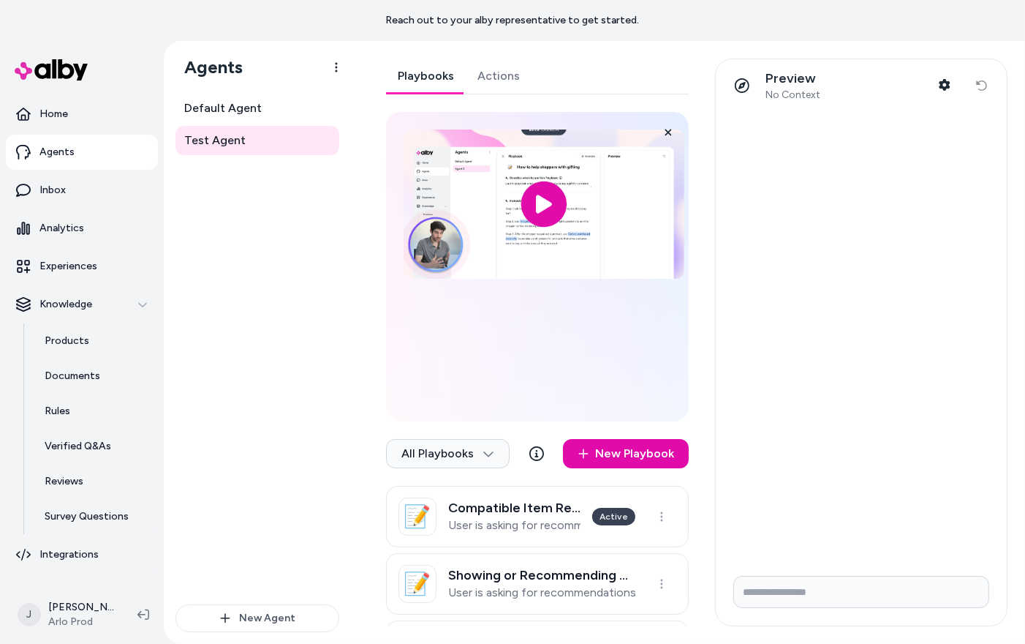
scroll to position [108, 0]
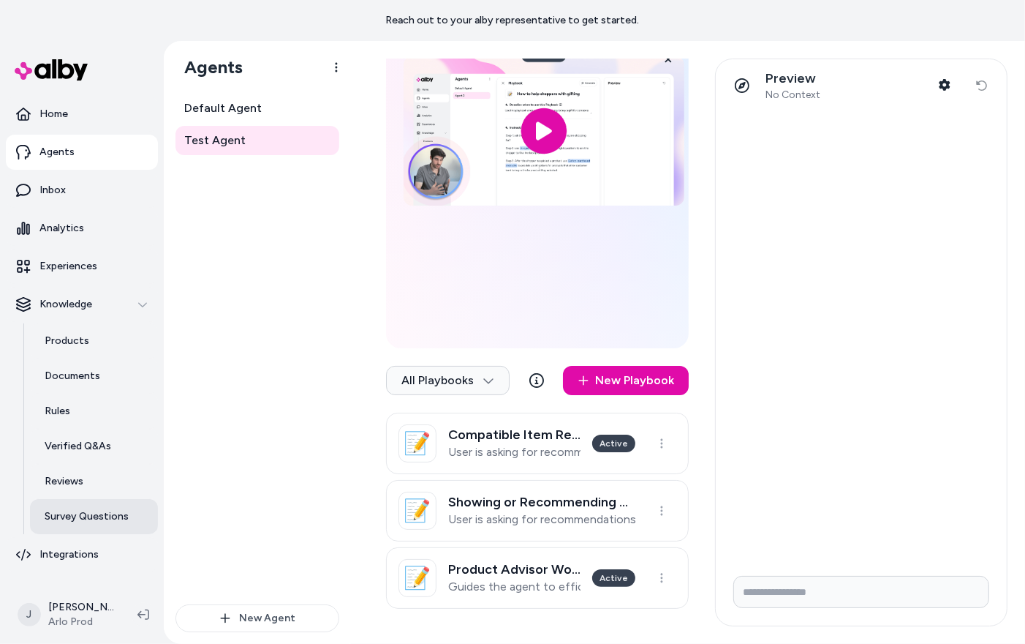
click at [55, 514] on p "Survey Questions" at bounding box center [87, 516] width 84 height 15
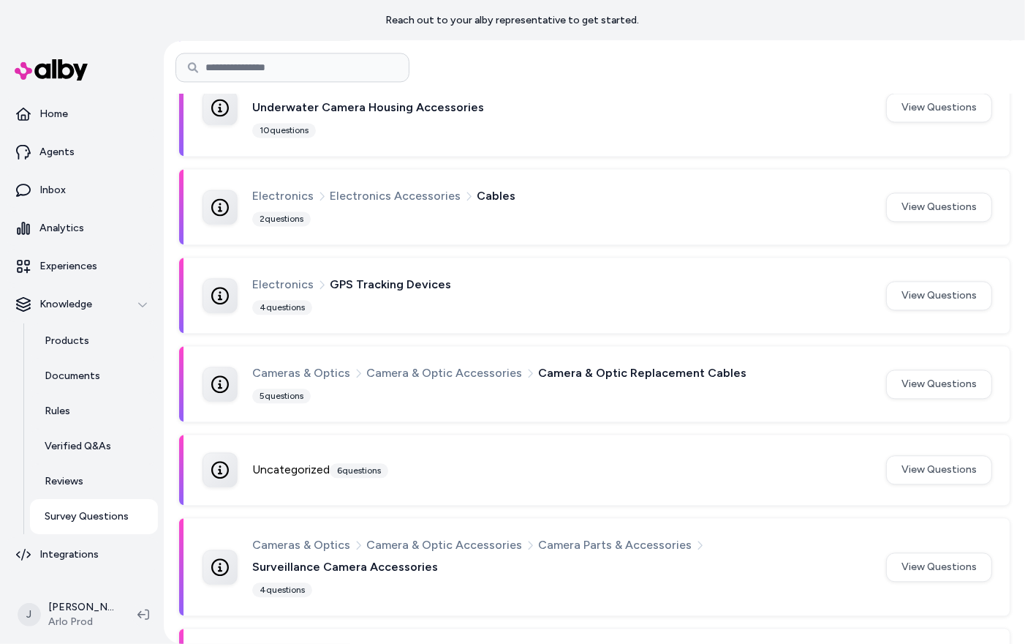
scroll to position [2938, 0]
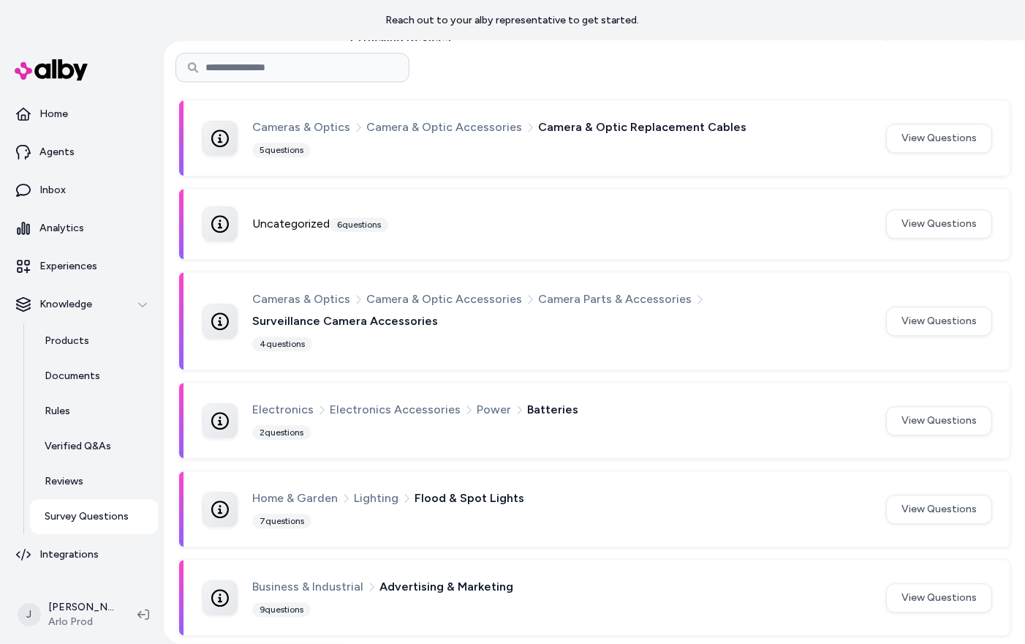
click at [365, 312] on span "Surveillance Camera Accessories" at bounding box center [345, 321] width 186 height 19
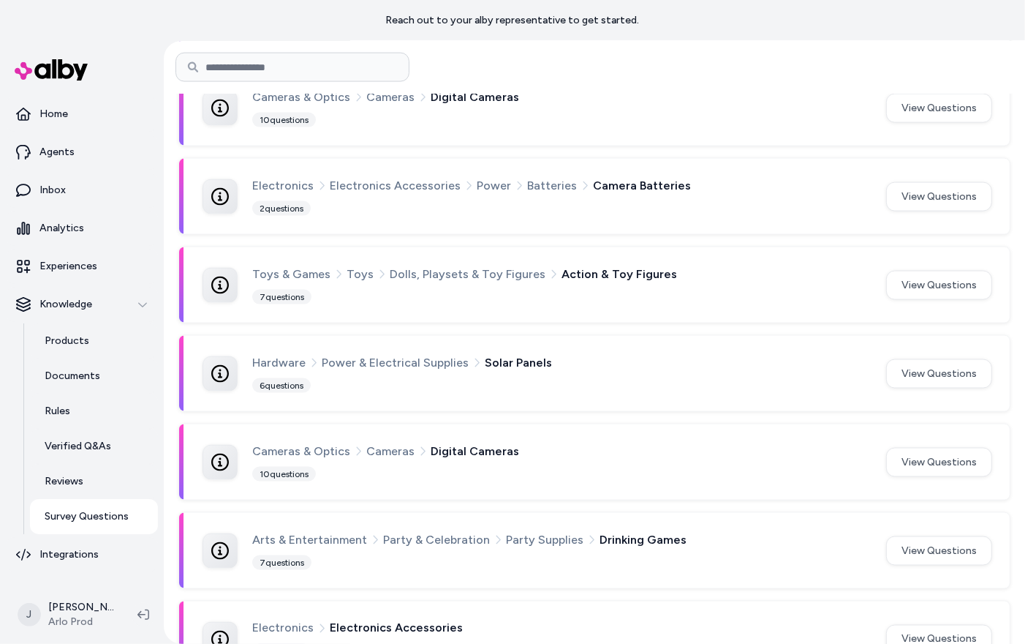
scroll to position [1776, 0]
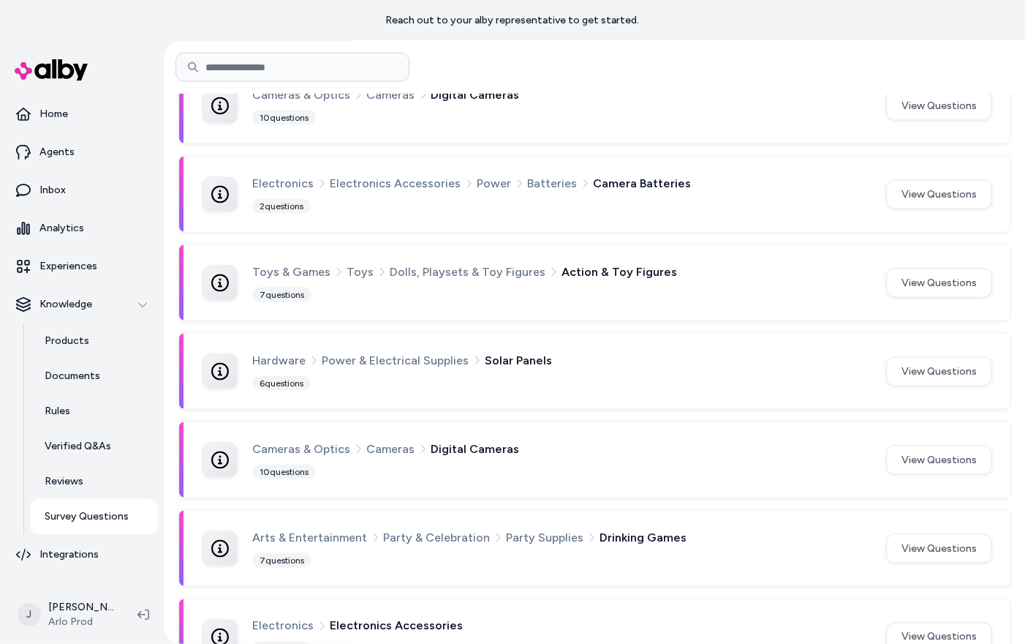
click at [939, 445] on link "View Questions" at bounding box center [939, 459] width 106 height 29
click at [937, 430] on html "Reach out to your alby representative to get started. Home Agents Inbox Analyti…" at bounding box center [512, 322] width 1025 height 644
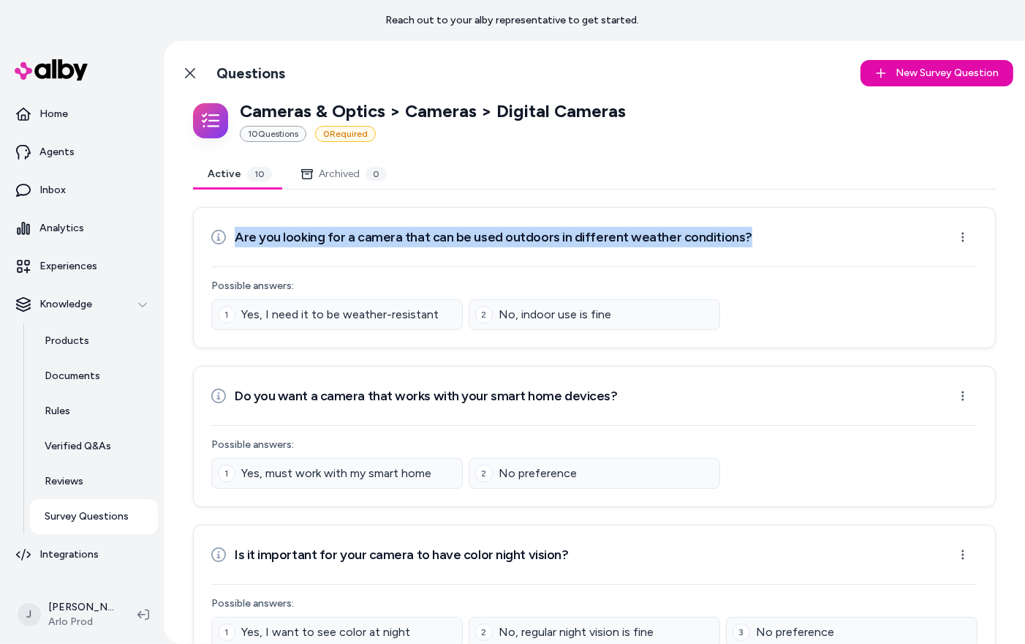
drag, startPoint x: 235, startPoint y: 233, endPoint x: 734, endPoint y: 244, distance: 498.9
click at [734, 244] on div "Are you looking for a camera that can be used outdoors in different weather con…" at bounding box center [594, 236] width 766 height 29
